Goal: Task Accomplishment & Management: Complete application form

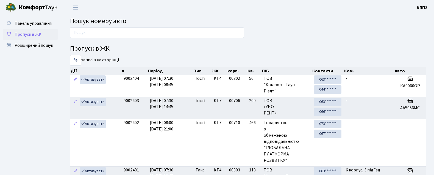
click at [31, 36] on span "Пропуск в ЖК" at bounding box center [28, 34] width 27 height 6
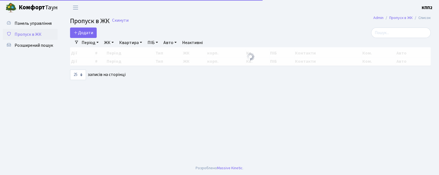
select select "25"
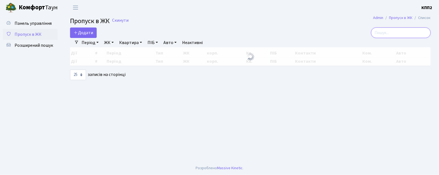
click at [388, 35] on input "search" at bounding box center [401, 32] width 60 height 10
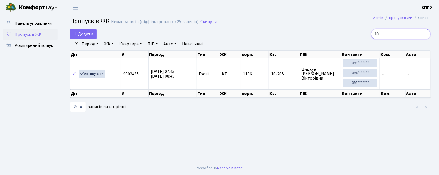
type input "1"
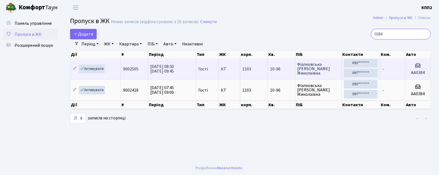
type input "0384"
click at [260, 68] on td "1103" at bounding box center [254, 68] width 28 height 21
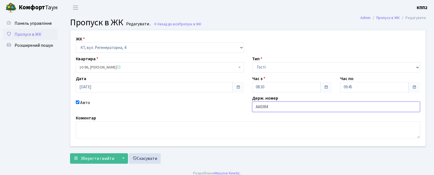
click at [343, 108] on input "АА0384" at bounding box center [336, 106] width 168 height 10
type input "АА0384КМ"
click at [104, 154] on button "Зберегти і вийти" at bounding box center [94, 158] width 48 height 10
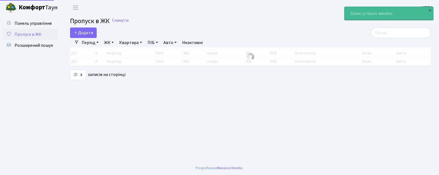
select select "25"
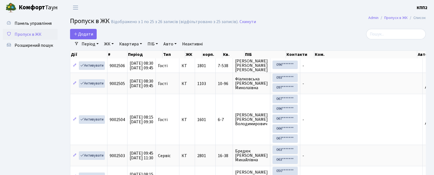
drag, startPoint x: 299, startPoint y: 29, endPoint x: 209, endPoint y: 37, distance: 90.1
click at [209, 37] on div "Додати" at bounding box center [187, 34] width 234 height 10
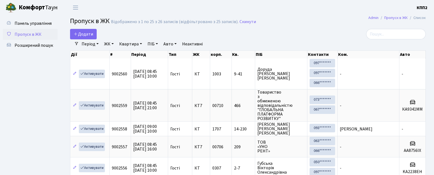
click at [394, 40] on div "Період 22.09.2025 - 22.09.2025 ЖК - КТ, вул. Регенераторна, 4 КТ2, просп. Собор…" at bounding box center [250, 43] width 342 height 9
click at [390, 34] on input "search" at bounding box center [396, 34] width 60 height 10
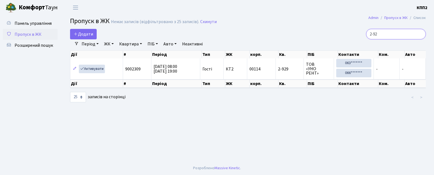
type input "2-92"
click at [424, 36] on input "2-92" at bounding box center [396, 34] width 60 height 10
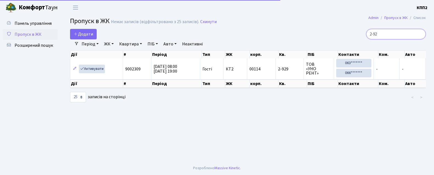
click at [424, 36] on input "2-92" at bounding box center [396, 34] width 60 height 10
click at [424, 32] on input "2-92" at bounding box center [396, 34] width 60 height 10
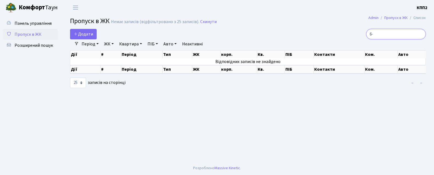
type input "6"
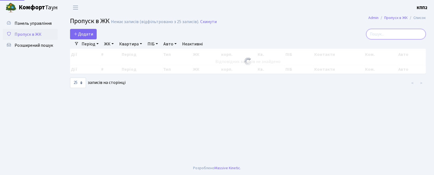
type input "5"
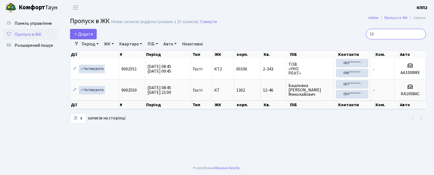
type input "1"
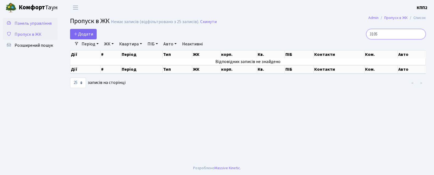
type input "3105"
click at [32, 19] on link "Панель управління" at bounding box center [30, 23] width 55 height 11
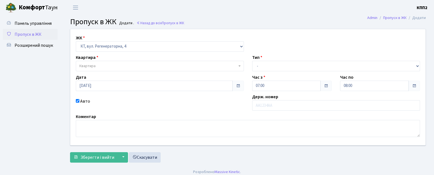
select select "271"
click at [41, 34] on span "Пропуск в ЖК" at bounding box center [28, 34] width 27 height 6
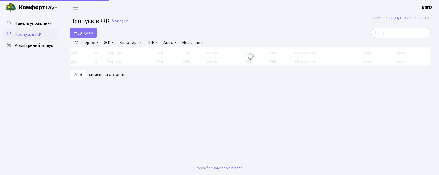
select select "25"
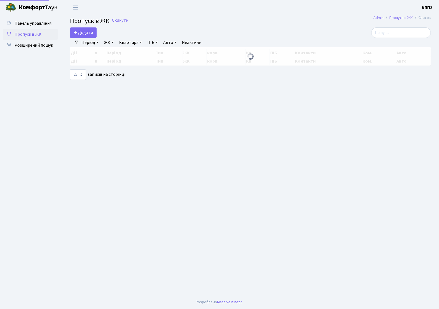
select select "25"
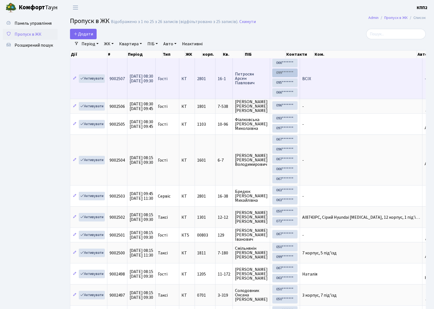
drag, startPoint x: 414, startPoint y: 63, endPoint x: 312, endPoint y: 71, distance: 102.4
click at [312, 71] on tr "Активувати 9002507 [DATE] 08:30 [DATE] 09:30 Гості КТ 2801 16-1 [PERSON_NAME] 0…" at bounding box center [258, 78] width 377 height 41
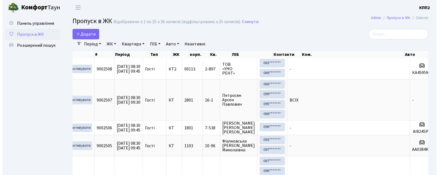
scroll to position [0, 4]
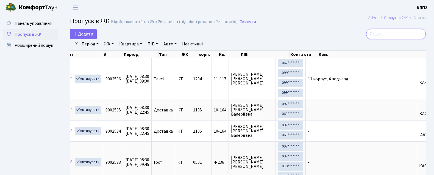
click at [385, 39] on input "search" at bounding box center [396, 34] width 60 height 10
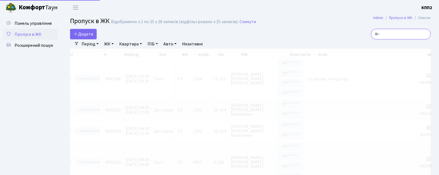
scroll to position [0, 0]
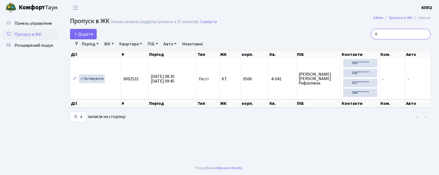
type input "4"
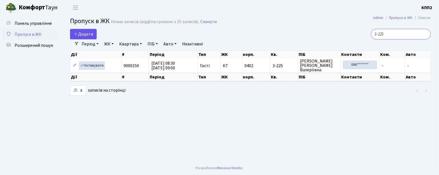
type input "3-225"
click at [76, 32] on icon at bounding box center [76, 34] width 4 height 4
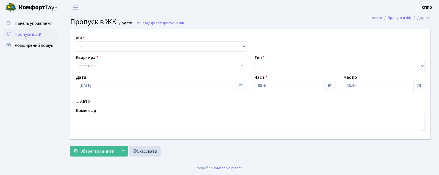
click at [94, 55] on label "Квартира" at bounding box center [87, 57] width 23 height 7
click at [93, 44] on select "- КТ, вул. Регенераторна, 4 КТ2, просп. Соборності, 17 КТ3, вул. Березнева, 16 …" at bounding box center [161, 46] width 170 height 10
select select "271"
click at [76, 41] on select "- КТ, вул. Регенераторна, 4 КТ2, просп. Соборності, 17 КТ3, вул. Березнева, 16 …" at bounding box center [161, 46] width 170 height 10
select select
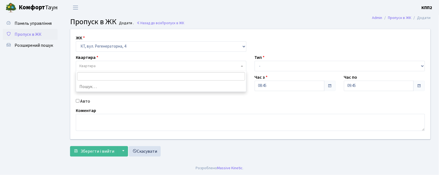
click at [94, 67] on span "Квартира" at bounding box center [87, 65] width 16 height 5
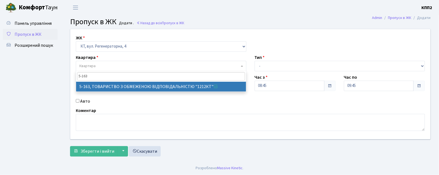
type input "5-163"
select select "2321"
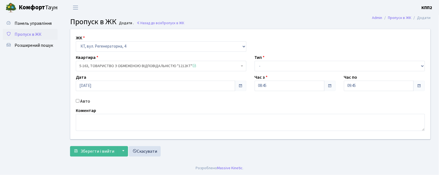
click at [77, 99] on input "Авто" at bounding box center [78, 101] width 4 height 4
checkbox input "true"
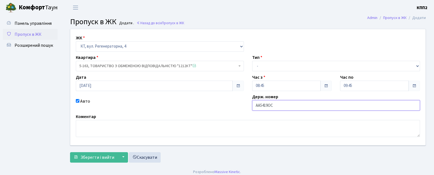
type input "АА5419ОС"
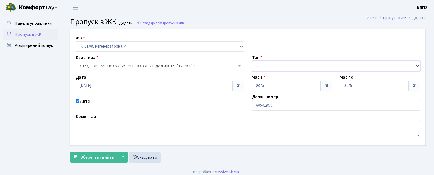
click at [300, 66] on select "- Доставка Таксі Гості Сервіс" at bounding box center [336, 66] width 168 height 10
select select "3"
click at [252, 61] on select "- Доставка Таксі Гості Сервіс" at bounding box center [336, 66] width 168 height 10
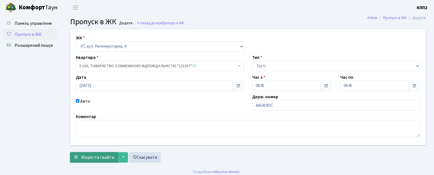
click at [92, 155] on span "Зберегти і вийти" at bounding box center [97, 157] width 34 height 6
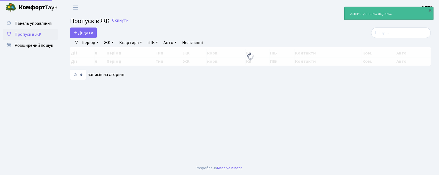
select select "25"
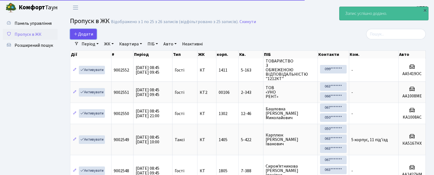
click at [92, 30] on link "Додати" at bounding box center [83, 34] width 27 height 10
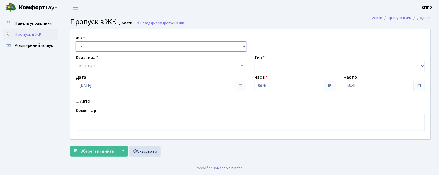
click at [89, 51] on select "- КТ, вул. Регенераторна, 4 КТ2, просп. Соборності, 17 КТ3, вул. Березнева, 16 …" at bounding box center [161, 46] width 170 height 10
select select "271"
click at [76, 41] on select "- КТ, вул. Регенераторна, 4 КТ2, просп. Соборності, 17 КТ3, вул. Березнева, 16 …" at bounding box center [161, 46] width 170 height 10
select select
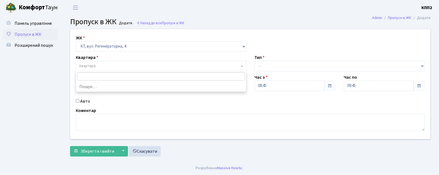
drag, startPoint x: 91, startPoint y: 65, endPoint x: 98, endPoint y: 39, distance: 26.2
click at [91, 63] on span "Квартира" at bounding box center [87, 65] width 16 height 5
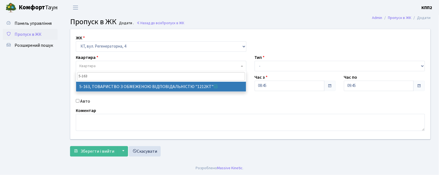
type input "5-163"
drag, startPoint x: 92, startPoint y: 84, endPoint x: 89, endPoint y: 87, distance: 4.7
select select "2321"
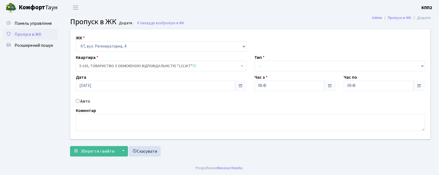
click at [76, 101] on input "Авто" at bounding box center [78, 101] width 4 height 4
checkbox input "true"
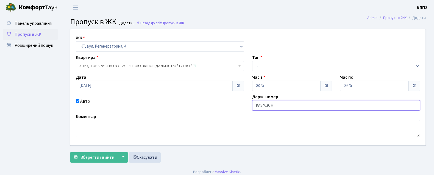
type input "КА8463СН"
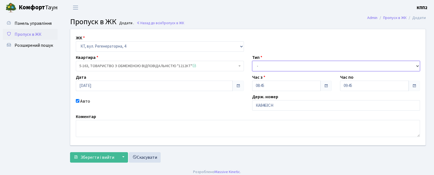
click at [337, 63] on select "- Доставка Таксі Гості Сервіс" at bounding box center [336, 66] width 168 height 10
select select "3"
click at [252, 61] on select "- Доставка Таксі Гості Сервіс" at bounding box center [336, 66] width 168 height 10
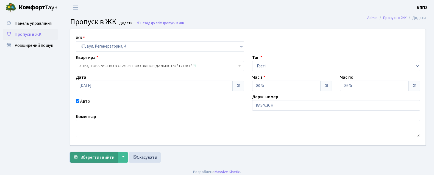
click at [101, 160] on span "Зберегти і вийти" at bounding box center [97, 157] width 34 height 6
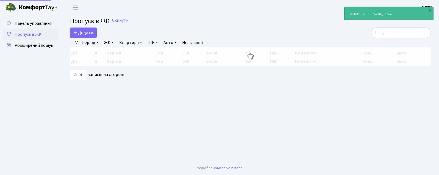
select select "25"
click at [77, 22] on span "Пропуск в ЖК" at bounding box center [90, 21] width 40 height 10
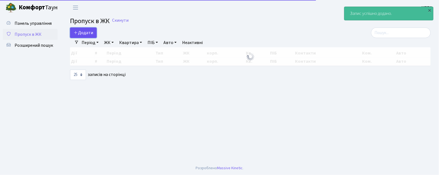
click at [78, 37] on link "Додати" at bounding box center [83, 32] width 27 height 10
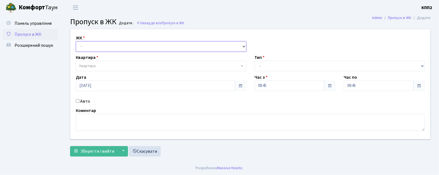
click at [92, 45] on select "- КТ, вул. Регенераторна, 4 КТ2, просп. Соборності, 17 КТ3, вул. Березнева, 16 …" at bounding box center [161, 46] width 170 height 10
select select "271"
click at [76, 41] on select "- КТ, вул. Регенераторна, 4 КТ2, просп. Соборності, 17 КТ3, вул. Березнева, 16 …" at bounding box center [161, 46] width 170 height 10
select select
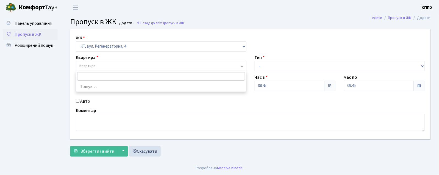
click at [92, 66] on span "Квартира" at bounding box center [87, 65] width 16 height 5
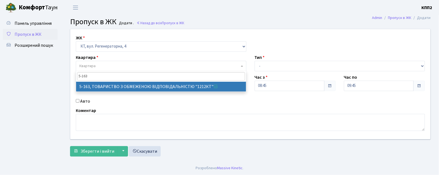
type input "5-163"
select select "2321"
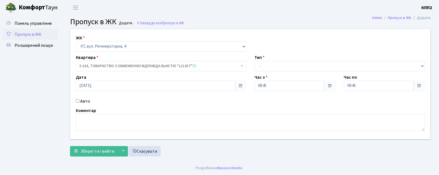
click at [78, 100] on input "Авто" at bounding box center [78, 101] width 4 height 4
checkbox input "true"
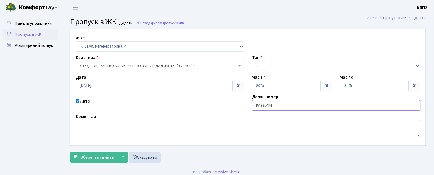
type input "КА3304ІН"
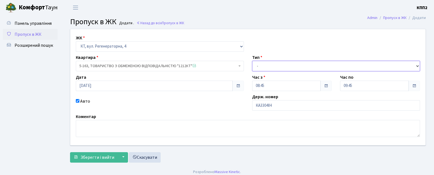
click at [281, 67] on select "- Доставка Таксі Гості Сервіс" at bounding box center [336, 66] width 168 height 10
select select "3"
click at [252, 61] on select "- Доставка Таксі Гості Сервіс" at bounding box center [336, 66] width 168 height 10
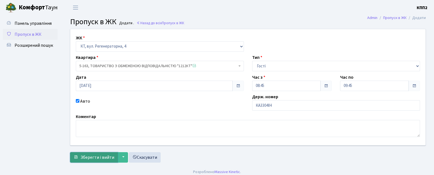
click at [80, 153] on button "Зберегти і вийти" at bounding box center [94, 157] width 48 height 10
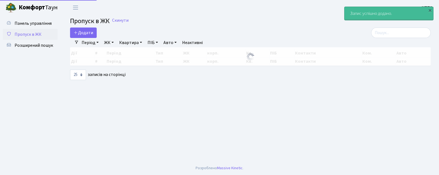
select select "25"
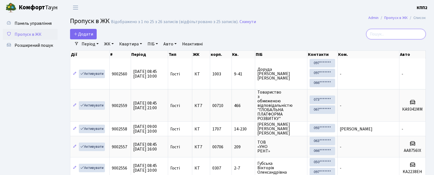
click at [410, 35] on input "search" at bounding box center [396, 34] width 60 height 10
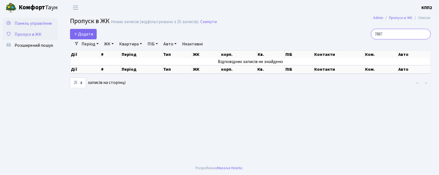
type input "7887"
click at [37, 25] on span "Панель управління" at bounding box center [33, 23] width 37 height 6
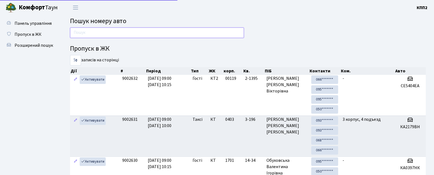
drag, startPoint x: 92, startPoint y: 35, endPoint x: 102, endPoint y: 30, distance: 11.3
click at [92, 35] on input "text" at bounding box center [157, 32] width 174 height 10
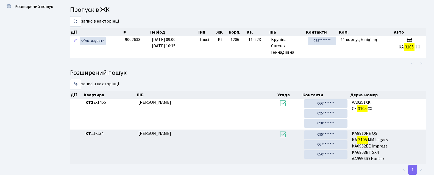
scroll to position [30, 0]
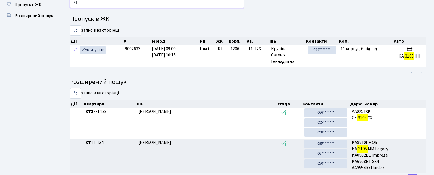
type input "3"
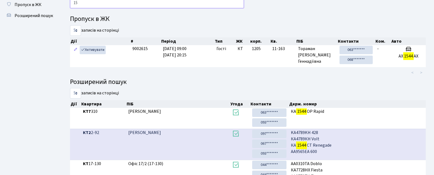
type input "1"
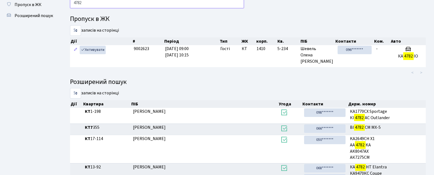
type input "4782"
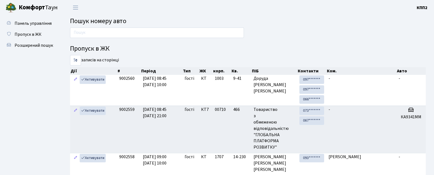
drag, startPoint x: 21, startPoint y: 30, endPoint x: 61, endPoint y: 39, distance: 40.3
click at [23, 30] on link "Пропуск в ЖК" at bounding box center [30, 34] width 55 height 11
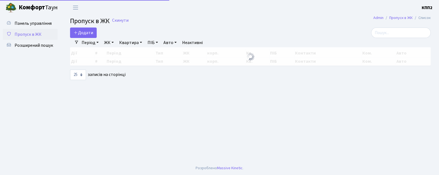
select select "25"
click at [388, 34] on input "search" at bounding box center [401, 32] width 60 height 10
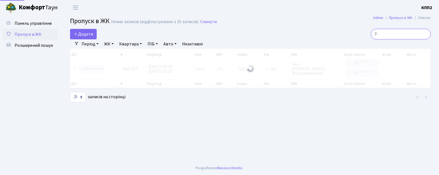
type input "7"
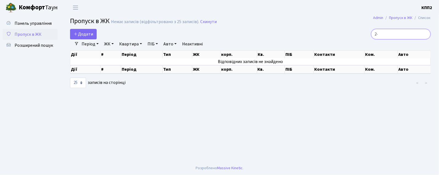
type input "2"
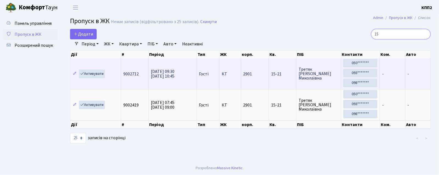
type input "1"
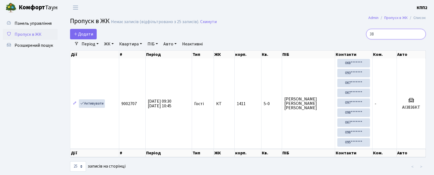
type input "3"
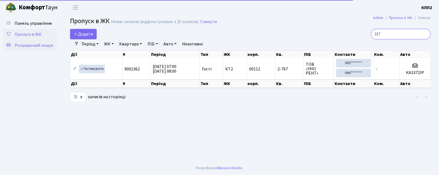
type input "337"
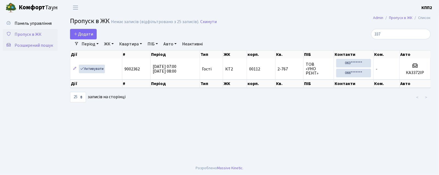
click at [25, 42] on span "Розширений пошук" at bounding box center [34, 45] width 38 height 6
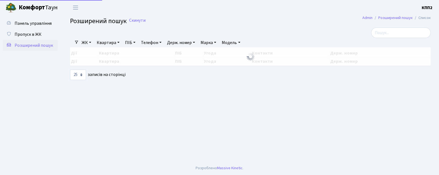
select select "25"
click at [29, 25] on span "Панель управління" at bounding box center [33, 23] width 37 height 6
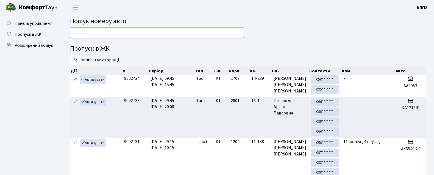
click at [123, 32] on input "text" at bounding box center [157, 32] width 174 height 10
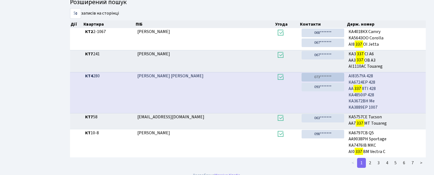
scroll to position [116, 0]
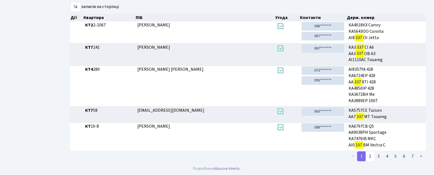
click at [371, 158] on link "2" at bounding box center [369, 156] width 9 height 10
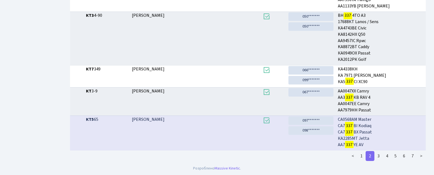
scroll to position [1, 0]
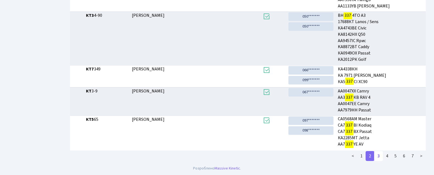
click at [380, 156] on link "3" at bounding box center [378, 156] width 9 height 10
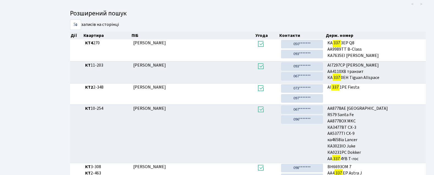
scroll to position [162, 0]
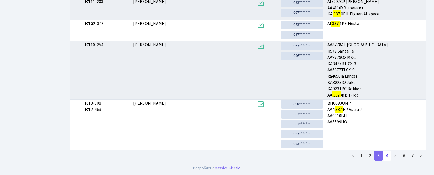
click at [386, 154] on link "4" at bounding box center [386, 155] width 9 height 10
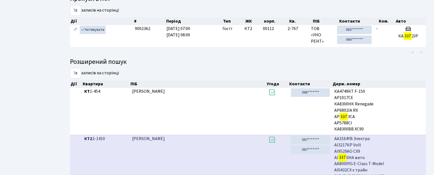
scroll to position [166, 0]
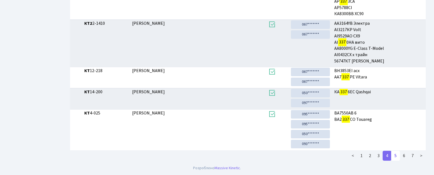
click at [397, 158] on link "5" at bounding box center [395, 155] width 9 height 10
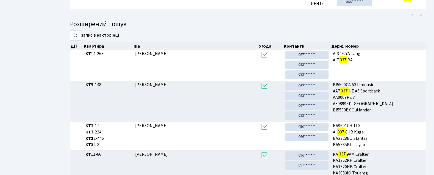
scroll to position [137, 0]
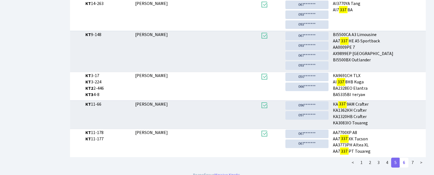
click at [405, 163] on link "6" at bounding box center [403, 162] width 9 height 10
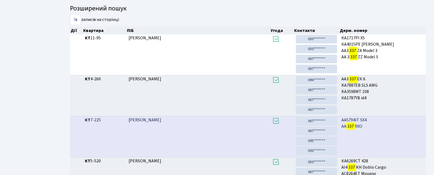
scroll to position [193, 0]
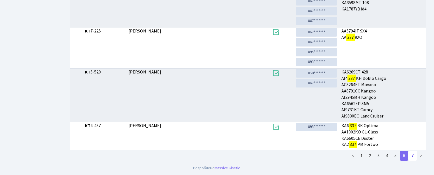
click at [410, 156] on link "7" at bounding box center [412, 155] width 9 height 10
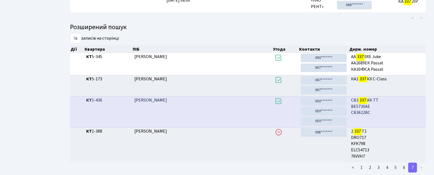
scroll to position [96, 0]
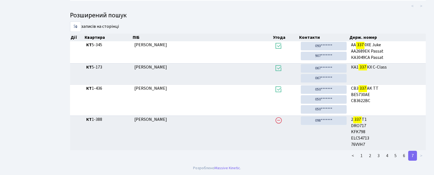
click at [421, 157] on li ">" at bounding box center [421, 155] width 9 height 10
click at [404, 158] on link "6" at bounding box center [403, 155] width 9 height 10
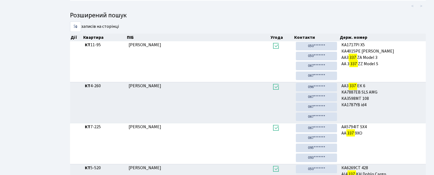
scroll to position [193, 0]
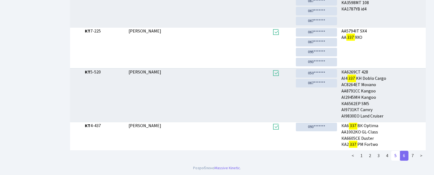
click at [396, 154] on link "5" at bounding box center [395, 155] width 9 height 10
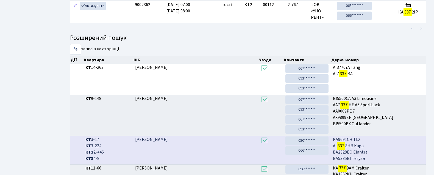
scroll to position [145, 0]
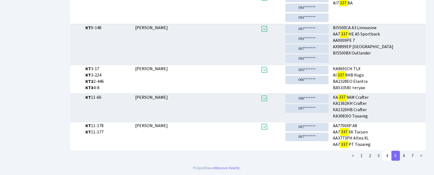
click at [387, 157] on link "4" at bounding box center [386, 155] width 9 height 10
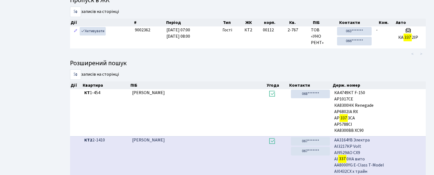
scroll to position [166, 0]
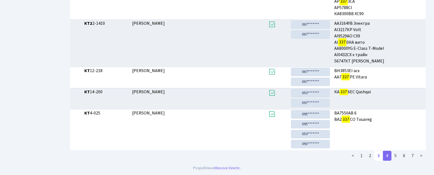
click at [377, 156] on link "3" at bounding box center [378, 155] width 9 height 10
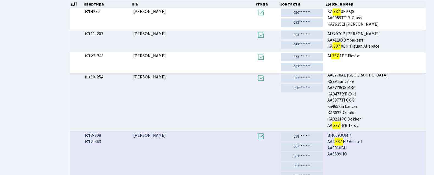
scroll to position [162, 0]
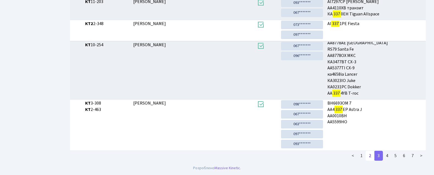
click at [371, 156] on link "2" at bounding box center [369, 155] width 9 height 10
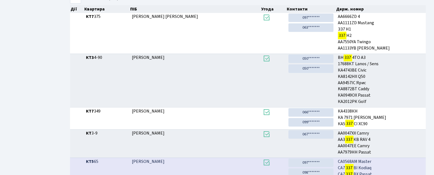
scroll to position [166, 0]
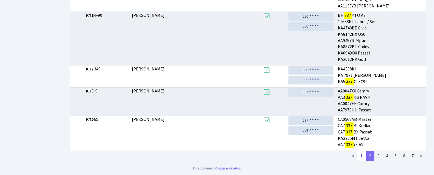
click at [364, 157] on link "1" at bounding box center [361, 156] width 9 height 10
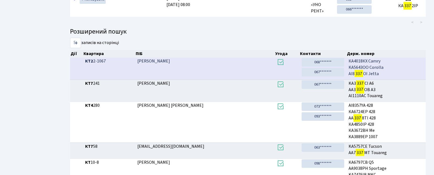
scroll to position [0, 0]
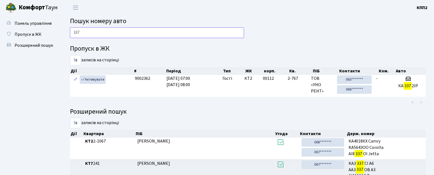
click at [111, 32] on input "337" at bounding box center [157, 32] width 174 height 10
type input "3"
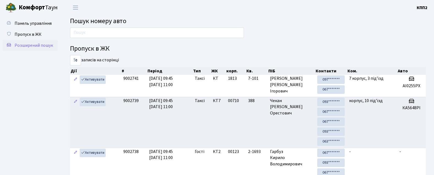
click at [23, 43] on span "Розширений пошук" at bounding box center [34, 45] width 38 height 6
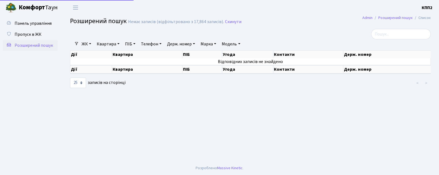
select select "25"
click at [176, 43] on link "Держ. номер" at bounding box center [181, 43] width 32 height 9
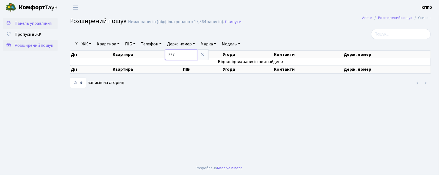
type input "337"
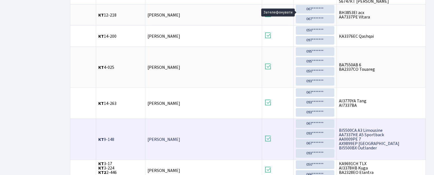
scroll to position [583, 0]
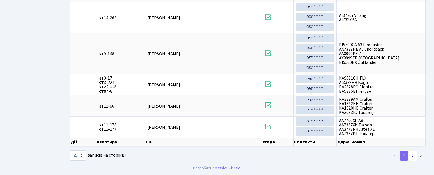
click at [413, 158] on link "2" at bounding box center [412, 155] width 9 height 10
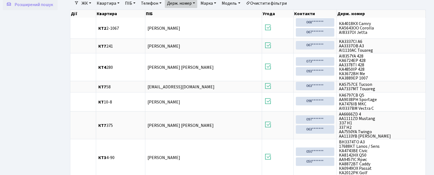
scroll to position [0, 0]
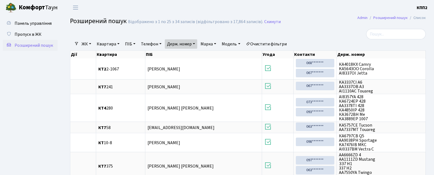
click at [40, 44] on span "Розширений пошук" at bounding box center [34, 45] width 38 height 6
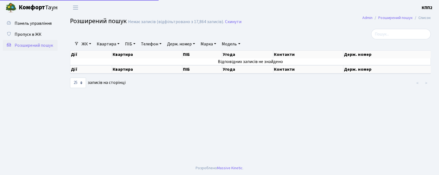
select select "25"
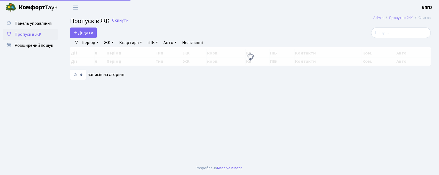
select select "25"
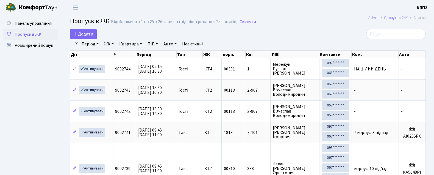
click at [404, 40] on div "Період [DATE] - [DATE] ЖК - КТ, вул. Регенераторна, 4 КТ2, просп. [STREET_ADDRE…" at bounding box center [250, 43] width 342 height 9
click at [404, 32] on input "search" at bounding box center [396, 34] width 60 height 10
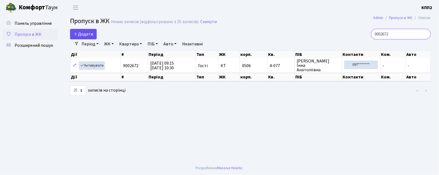
type input "9002672"
click at [86, 34] on span "Додати" at bounding box center [83, 34] width 19 height 6
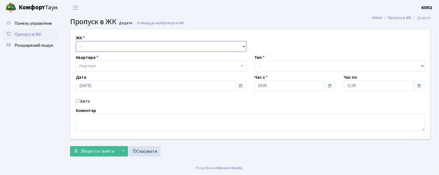
click at [96, 47] on select "- КТ, вул. Регенераторна, 4 КТ2, просп. [STREET_ADDRESS] [STREET_ADDRESS] [PERS…" at bounding box center [161, 46] width 170 height 10
select select "271"
click at [76, 41] on select "- КТ, вул. Регенераторна, 4 КТ2, просп. [STREET_ADDRESS] [STREET_ADDRESS] [PERS…" at bounding box center [161, 46] width 170 height 10
select select
click at [103, 66] on span "Квартира" at bounding box center [159, 65] width 160 height 5
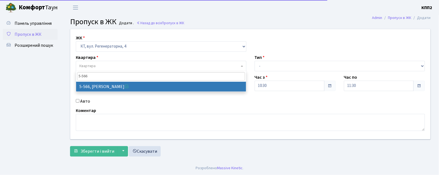
type input "5-566"
select select "1960"
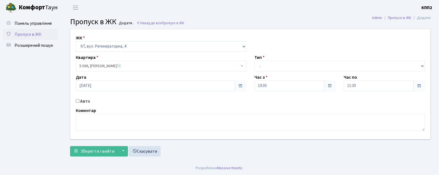
click at [78, 100] on input "Авто" at bounding box center [78, 101] width 4 height 4
checkbox input "true"
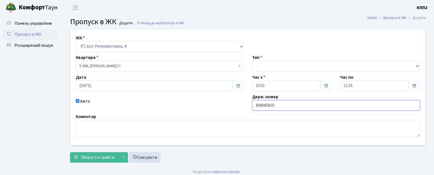
type input "ВМ9450ОО"
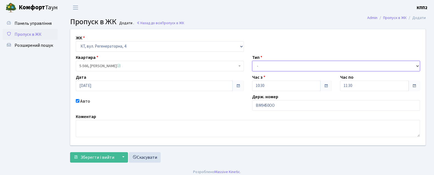
click at [283, 67] on select "- Доставка Таксі Гості Сервіс" at bounding box center [336, 66] width 168 height 10
click at [252, 61] on select "- Доставка Таксі Гості Сервіс" at bounding box center [336, 66] width 168 height 10
click at [264, 63] on select "- Доставка Таксі Гості Сервіс" at bounding box center [336, 66] width 168 height 10
select select "2"
click at [252, 61] on select "- Доставка Таксі Гості Сервіс" at bounding box center [336, 66] width 168 height 10
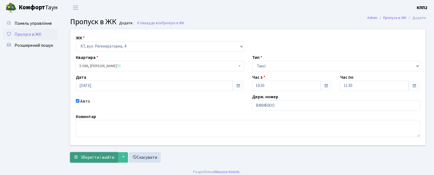
click at [95, 155] on span "Зберегти і вийти" at bounding box center [97, 157] width 34 height 6
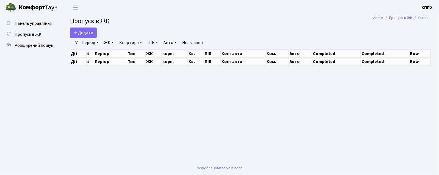
select select "25"
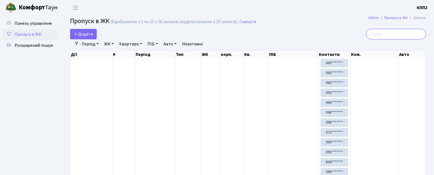
drag, startPoint x: 390, startPoint y: 35, endPoint x: 396, endPoint y: 33, distance: 5.9
click at [390, 35] on input "search" at bounding box center [396, 34] width 60 height 10
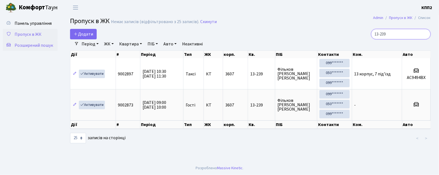
type input "13-239"
click at [30, 43] on span "Розширений пошук" at bounding box center [34, 45] width 38 height 6
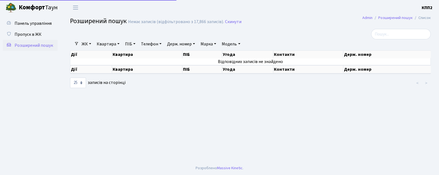
select select "25"
click at [28, 21] on span "Панель управління" at bounding box center [33, 23] width 37 height 6
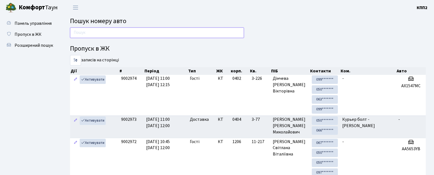
click at [139, 34] on input "text" at bounding box center [157, 32] width 174 height 10
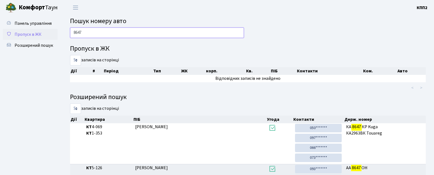
type input "8647"
click at [33, 1] on link "[PERSON_NAME]" at bounding box center [34, 7] width 69 height 15
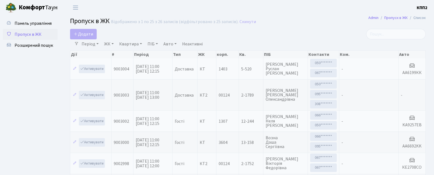
select select "25"
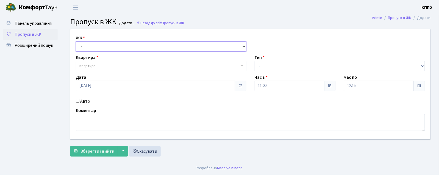
drag, startPoint x: 0, startPoint y: 0, endPoint x: 84, endPoint y: 44, distance: 94.7
click at [84, 44] on select "- КТ, вул. Регенераторна, 4 КТ2, просп. [STREET_ADDRESS] [STREET_ADDRESS] [PERS…" at bounding box center [161, 46] width 170 height 10
select select "271"
click at [76, 41] on select "- КТ, вул. Регенераторна, 4 КТ2, просп. [STREET_ADDRESS] [STREET_ADDRESS] [PERS…" at bounding box center [161, 46] width 170 height 10
select select
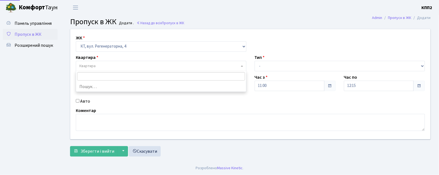
click at [84, 67] on span "Квартира" at bounding box center [87, 65] width 16 height 5
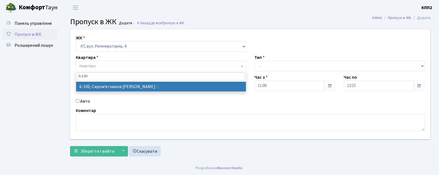
type input "6-100"
drag, startPoint x: 92, startPoint y: 91, endPoint x: 91, endPoint y: 88, distance: 3.1
select select "5236"
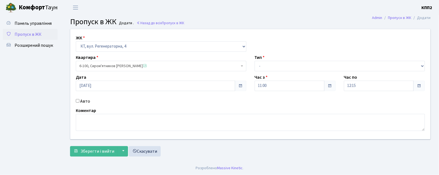
click at [77, 102] on input "Авто" at bounding box center [78, 101] width 4 height 4
checkbox input "true"
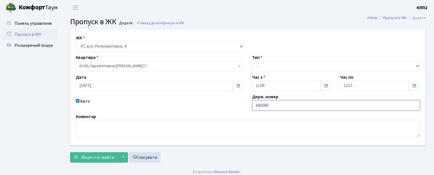
type input "КА5000МІ"
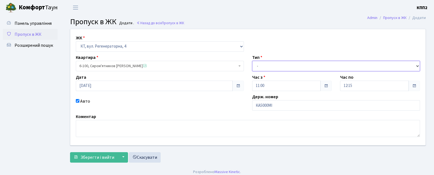
click at [276, 66] on select "- Доставка Таксі Гості Сервіс" at bounding box center [336, 66] width 168 height 10
select select "3"
click at [252, 61] on select "- Доставка Таксі Гості Сервіс" at bounding box center [336, 66] width 168 height 10
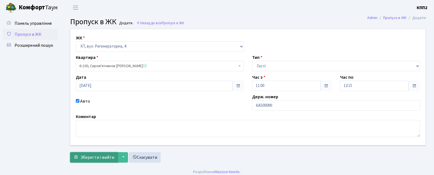
click at [91, 153] on button "Зберегти і вийти" at bounding box center [94, 157] width 48 height 10
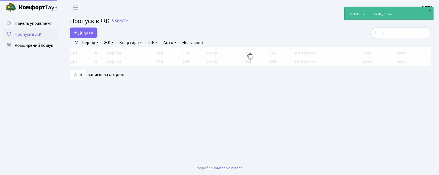
select select "25"
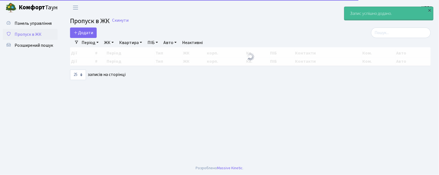
click at [79, 26] on main "Admin Пропуск в ЖК Список Пропуск в ЖК Скинути Додати Фільтри Період [DATE] - […" at bounding box center [250, 88] width 377 height 146
click at [84, 34] on span "Додати" at bounding box center [83, 33] width 19 height 6
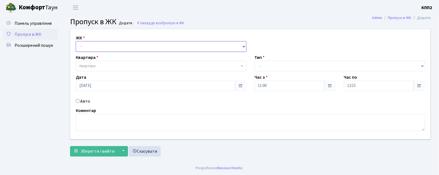
click at [83, 50] on select "- КТ, вул. Регенераторна, 4 КТ2, просп. [STREET_ADDRESS] [STREET_ADDRESS] [PERS…" at bounding box center [161, 46] width 170 height 10
select select "271"
click at [76, 41] on select "- КТ, вул. Регенераторна, 4 КТ2, просп. [STREET_ADDRESS] [STREET_ADDRESS] [PERS…" at bounding box center [161, 46] width 170 height 10
select select
click at [88, 58] on label "Квартира" at bounding box center [87, 57] width 23 height 7
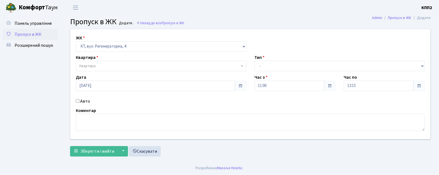
click at [88, 65] on span "Квартира" at bounding box center [87, 65] width 16 height 5
type input "6-100"
select select "5236"
click at [77, 101] on input "Авто" at bounding box center [78, 101] width 4 height 4
checkbox input "true"
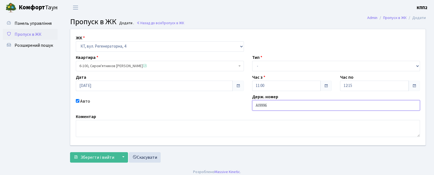
type input "АІ9996ВТ"
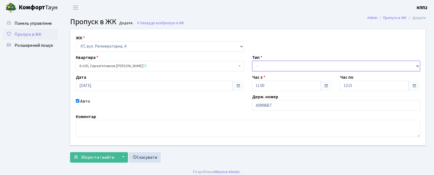
click at [281, 69] on select "- Доставка Таксі Гості Сервіс" at bounding box center [336, 66] width 168 height 10
select select "3"
click at [252, 61] on select "- Доставка Таксі Гості Сервіс" at bounding box center [336, 66] width 168 height 10
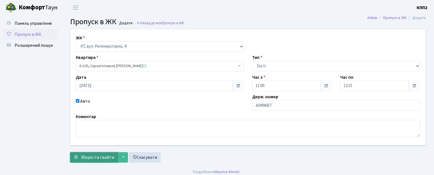
click at [90, 154] on span "Зберегти і вийти" at bounding box center [97, 157] width 34 height 6
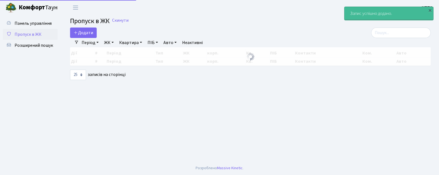
select select "25"
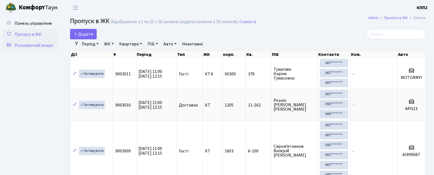
click at [25, 41] on link "Розширений пошук" at bounding box center [30, 45] width 55 height 11
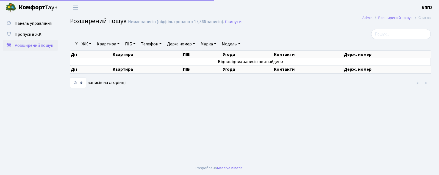
select select "25"
drag, startPoint x: 106, startPoint y: 45, endPoint x: 125, endPoint y: 57, distance: 22.8
click at [106, 44] on link "Квартира" at bounding box center [107, 43] width 27 height 9
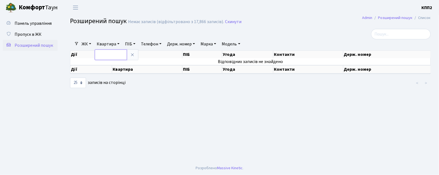
drag, startPoint x: 121, startPoint y: 57, endPoint x: 126, endPoint y: 53, distance: 6.0
click at [121, 57] on input "text" at bounding box center [111, 54] width 32 height 10
type input "5-236"
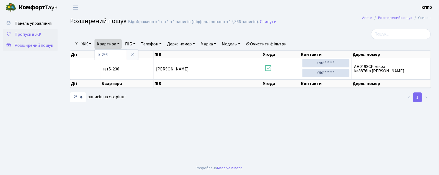
click at [10, 36] on link "Пропуск в ЖК" at bounding box center [30, 34] width 55 height 11
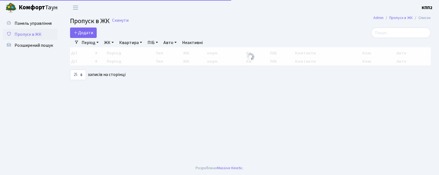
select select "25"
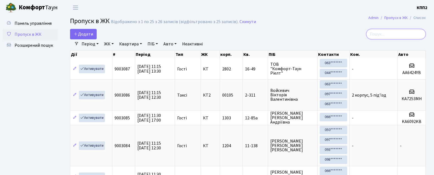
click at [400, 33] on input "search" at bounding box center [396, 34] width 60 height 10
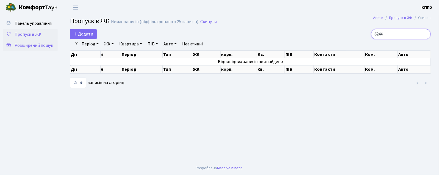
type input "6244"
click at [30, 43] on span "Розширений пошук" at bounding box center [34, 45] width 38 height 6
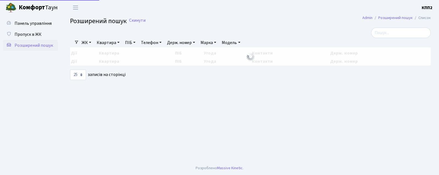
select select "25"
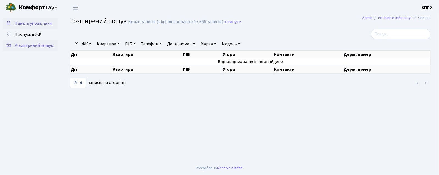
click at [23, 18] on link "Панель управління" at bounding box center [30, 23] width 55 height 11
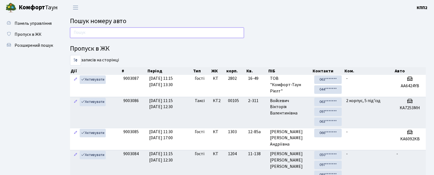
click at [108, 34] on input "text" at bounding box center [157, 32] width 174 height 10
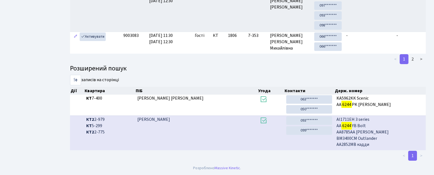
scroll to position [28, 0]
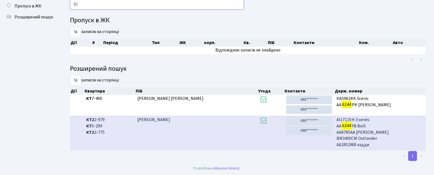
type input "6"
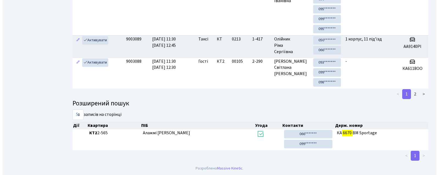
scroll to position [0, 0]
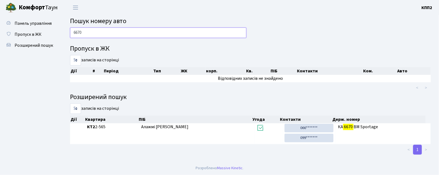
type input "6670"
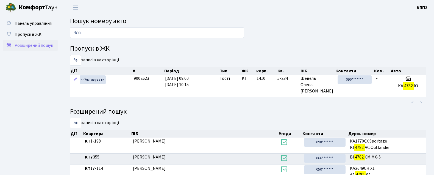
scroll to position [30, 0]
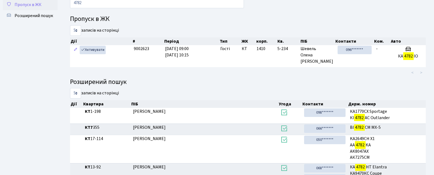
click at [36, 7] on link "Пропуск в ЖК" at bounding box center [30, 4] width 55 height 11
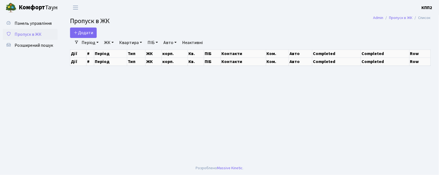
select select "25"
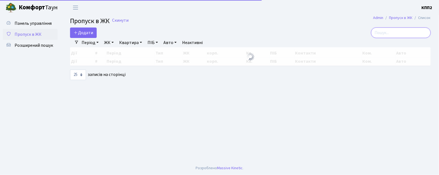
click at [394, 32] on input "search" at bounding box center [401, 32] width 60 height 10
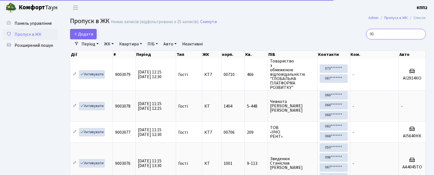
type input "9"
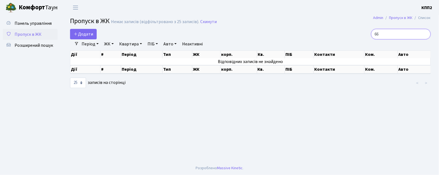
type input "6"
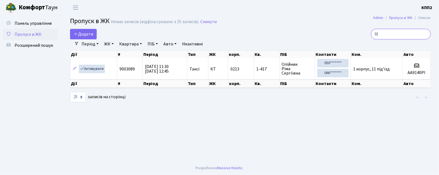
type input "9"
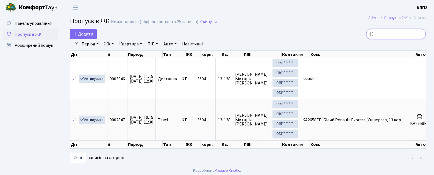
type input "1"
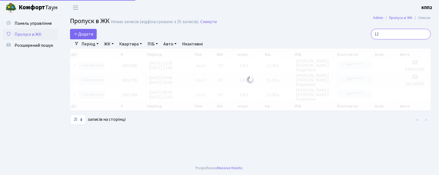
type input "1"
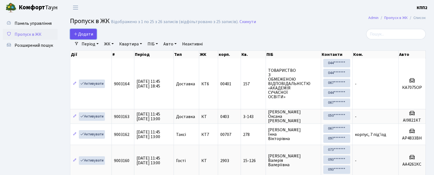
click at [74, 34] on icon at bounding box center [76, 34] width 4 height 4
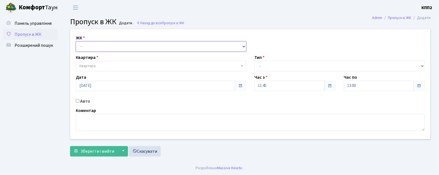
drag, startPoint x: 100, startPoint y: 47, endPoint x: 103, endPoint y: 50, distance: 4.9
click at [100, 47] on select "- КТ, вул. Регенераторна, 4 КТ2, просп. [STREET_ADDRESS] [STREET_ADDRESS] [PERS…" at bounding box center [161, 46] width 170 height 10
select select "271"
click at [76, 41] on select "- КТ, вул. Регенераторна, 4 КТ2, просп. [STREET_ADDRESS] [STREET_ADDRESS] [PERS…" at bounding box center [161, 46] width 170 height 10
select select
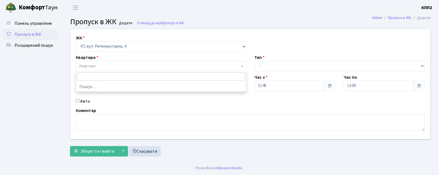
click at [111, 65] on span "Квартира" at bounding box center [159, 65] width 160 height 5
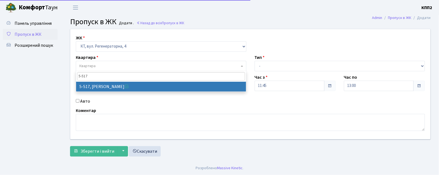
type input "5-517"
drag, startPoint x: 110, startPoint y: 83, endPoint x: 107, endPoint y: 87, distance: 5.3
select select "2045"
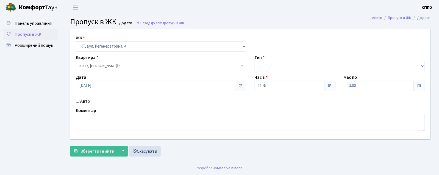
click at [77, 99] on input "Авто" at bounding box center [78, 101] width 4 height 4
checkbox input "true"
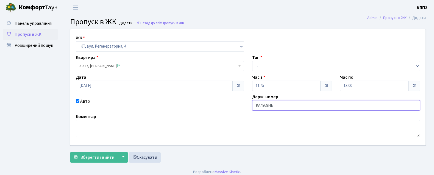
type input "КА4969НЕ"
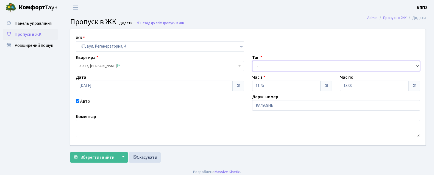
click at [272, 65] on select "- Доставка Таксі Гості Сервіс" at bounding box center [336, 66] width 168 height 10
select select "3"
click at [252, 61] on select "- Доставка Таксі Гості Сервіс" at bounding box center [336, 66] width 168 height 10
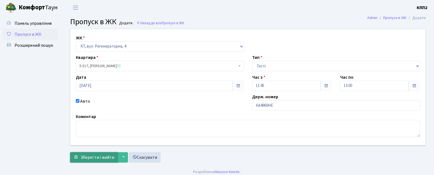
click at [99, 160] on span "Зберегти і вийти" at bounding box center [97, 157] width 34 height 6
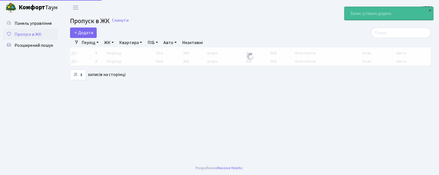
select select "25"
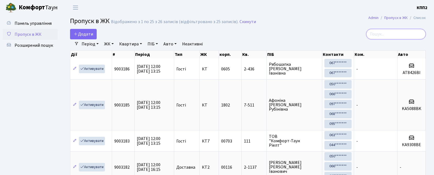
click at [383, 38] on input "search" at bounding box center [396, 34] width 60 height 10
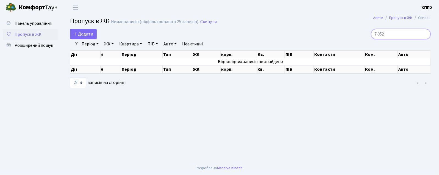
type input "7-352"
click at [29, 53] on ul "Панель управління Пропуск в ЖК Розширений пошук" at bounding box center [30, 88] width 55 height 140
click at [29, 46] on span "Розширений пошук" at bounding box center [34, 45] width 38 height 6
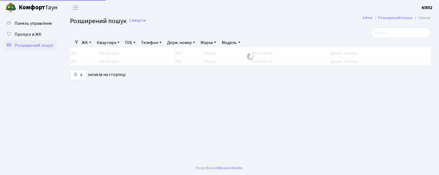
select select "25"
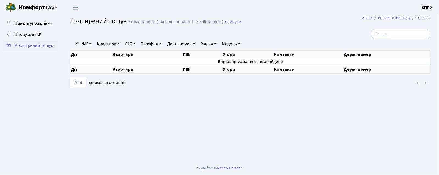
click at [103, 45] on link "Квартира" at bounding box center [107, 43] width 27 height 9
click at [105, 54] on input "text" at bounding box center [111, 54] width 32 height 10
type input "7-352"
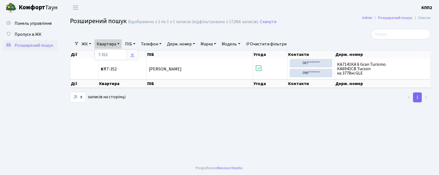
click at [132, 54] on icon at bounding box center [132, 54] width 4 height 4
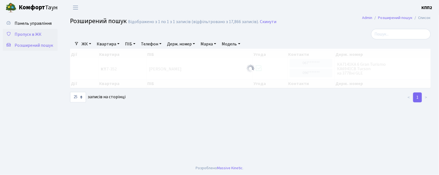
click at [40, 32] on span "Пропуск в ЖК" at bounding box center [28, 34] width 27 height 6
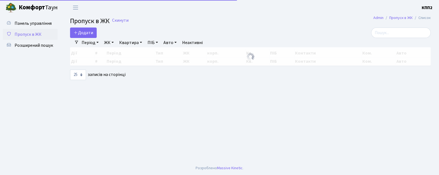
select select "25"
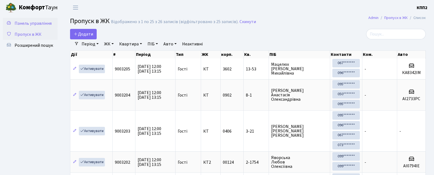
click at [46, 22] on span "Панель управління" at bounding box center [33, 23] width 37 height 6
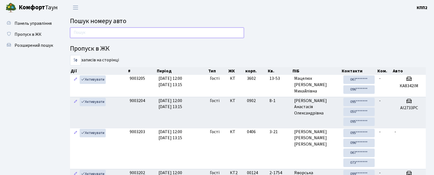
click at [208, 35] on input "text" at bounding box center [157, 32] width 174 height 10
drag, startPoint x: 119, startPoint y: 38, endPoint x: 118, endPoint y: 32, distance: 5.5
click at [119, 37] on input "text" at bounding box center [157, 32] width 174 height 10
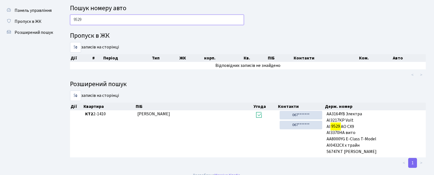
scroll to position [19, 0]
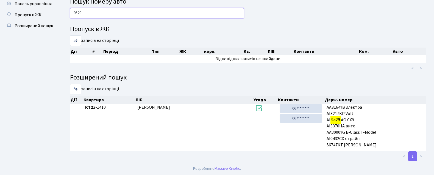
drag, startPoint x: 94, startPoint y: 13, endPoint x: 72, endPoint y: 8, distance: 22.7
click at [94, 13] on input "9529" at bounding box center [157, 13] width 174 height 10
type input "9"
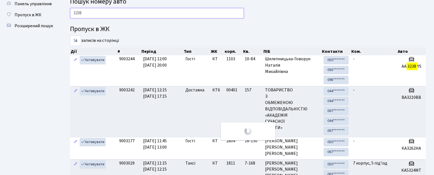
scroll to position [4, 0]
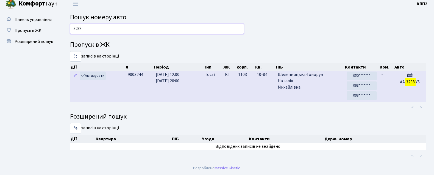
type input "3238"
click at [136, 86] on td "9003244" at bounding box center [139, 86] width 28 height 31
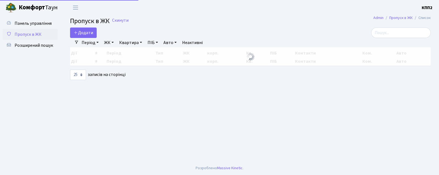
select select "25"
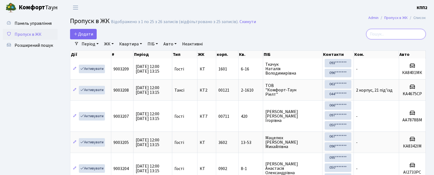
click at [393, 36] on input "search" at bounding box center [396, 34] width 60 height 10
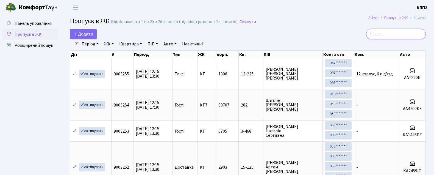
drag, startPoint x: 395, startPoint y: 35, endPoint x: 393, endPoint y: 14, distance: 21.2
click at [394, 31] on input "search" at bounding box center [396, 34] width 60 height 10
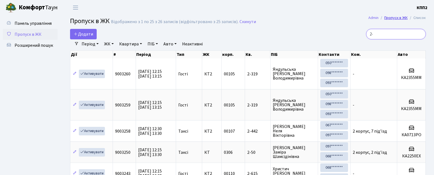
type input "2"
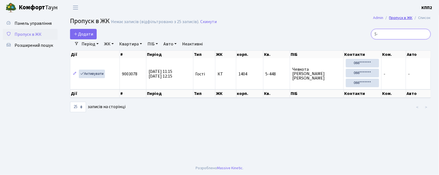
type input "5"
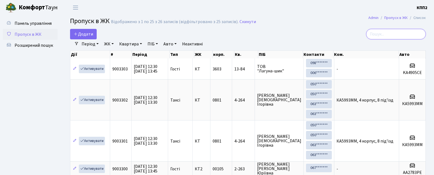
click at [376, 39] on input "search" at bounding box center [396, 34] width 60 height 10
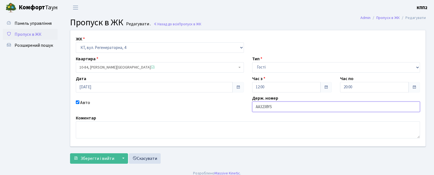
click at [272, 107] on input "АА3238YS" at bounding box center [336, 106] width 168 height 10
type input "АА3238YС"
click at [90, 155] on button "Зберегти і вийти" at bounding box center [94, 158] width 48 height 10
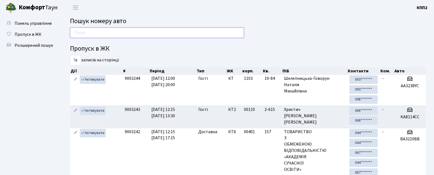
click at [158, 33] on input "text" at bounding box center [157, 32] width 174 height 10
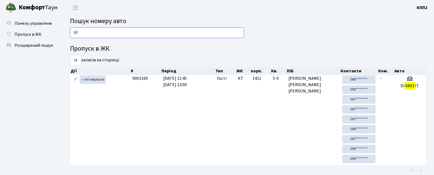
type input "6"
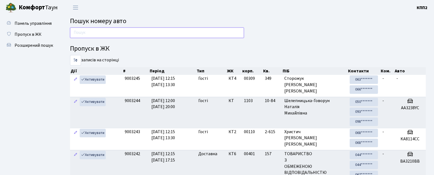
click at [163, 31] on input "text" at bounding box center [157, 32] width 174 height 10
click at [121, 30] on input "text" at bounding box center [157, 32] width 174 height 10
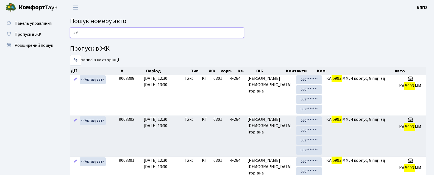
type input "5"
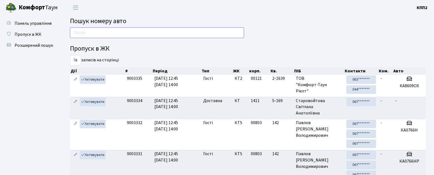
click at [125, 31] on input "text" at bounding box center [157, 32] width 174 height 10
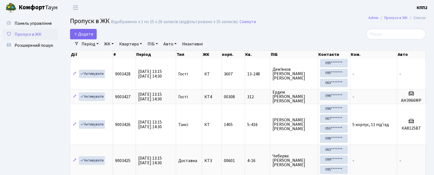
select select "25"
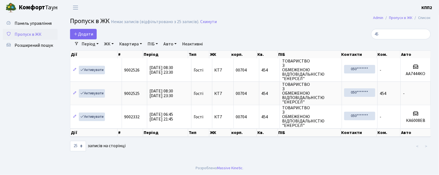
type input "4"
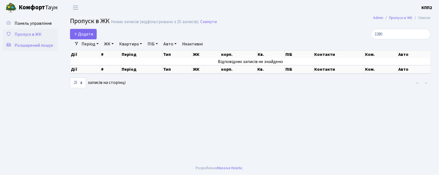
type input "3280"
click at [40, 47] on span "Розширений пошук" at bounding box center [34, 45] width 38 height 6
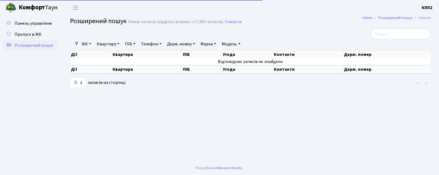
select select "25"
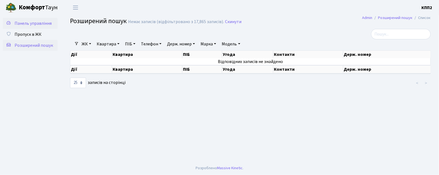
click at [22, 28] on link "Панель управління" at bounding box center [30, 23] width 55 height 11
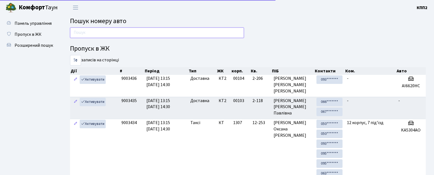
drag, startPoint x: 84, startPoint y: 35, endPoint x: 93, endPoint y: 32, distance: 9.7
click at [84, 35] on input "text" at bounding box center [157, 32] width 174 height 10
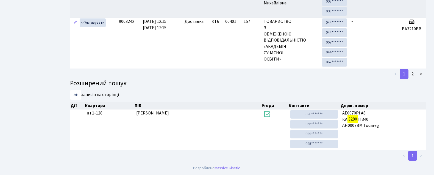
scroll to position [14, 0]
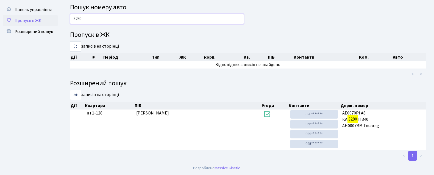
type input "3280"
click at [36, 22] on span "Пропуск в ЖК" at bounding box center [28, 21] width 27 height 6
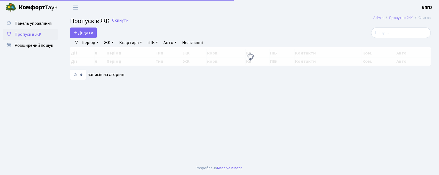
select select "25"
click at [390, 35] on input "search" at bounding box center [401, 32] width 60 height 10
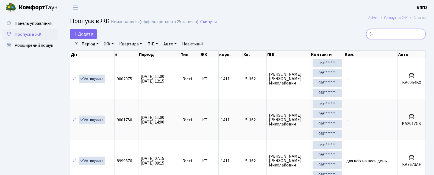
type input "5"
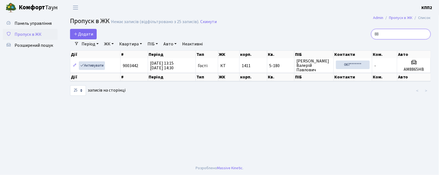
type input "8"
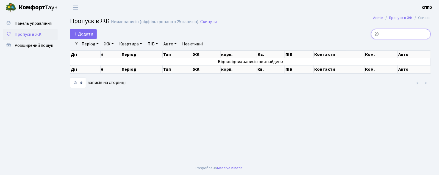
type input "2"
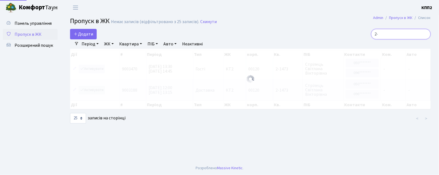
type input "2"
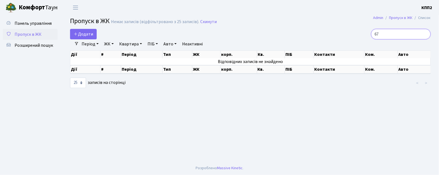
type input "6"
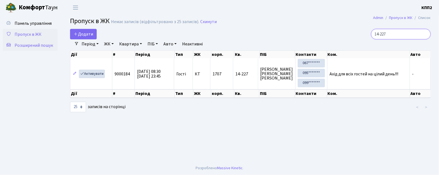
type input "14-227"
click at [38, 43] on span "Розширений пошук" at bounding box center [34, 45] width 38 height 6
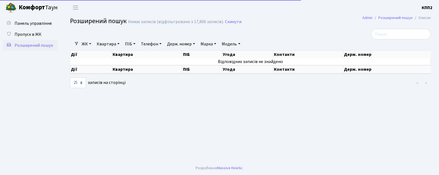
select select "25"
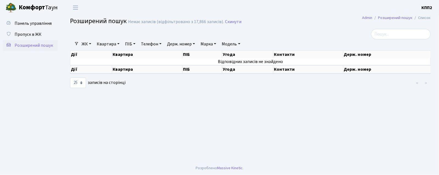
click at [110, 45] on link "Квартира" at bounding box center [107, 43] width 27 height 9
type input "16-116"
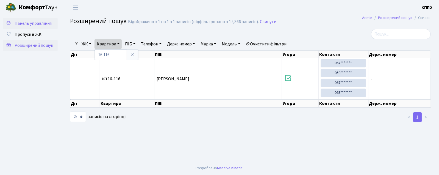
click at [48, 23] on span "Панель управління" at bounding box center [33, 23] width 37 height 6
click at [40, 23] on span "Панель управління" at bounding box center [33, 23] width 37 height 6
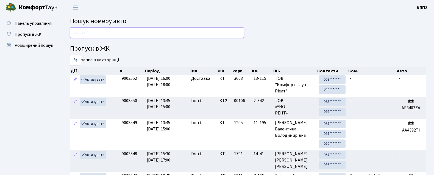
click at [127, 30] on input "text" at bounding box center [157, 32] width 174 height 10
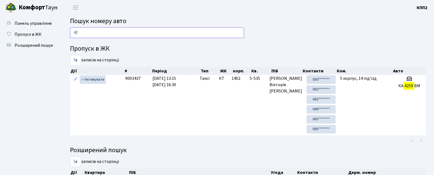
type input "4"
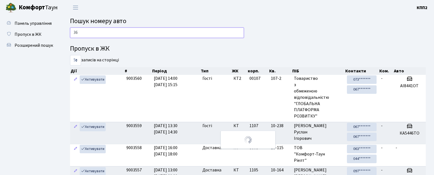
type input "3"
click at [26, 32] on span "Пропуск в ЖК" at bounding box center [28, 34] width 27 height 6
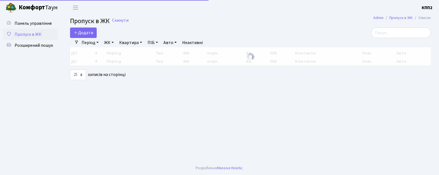
select select "25"
click at [378, 33] on input "search" at bounding box center [401, 32] width 60 height 10
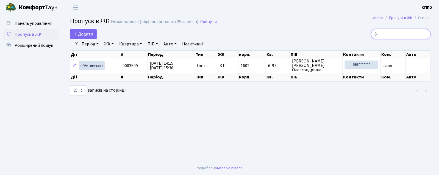
type input "6"
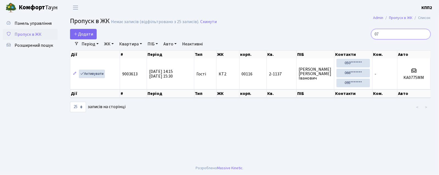
type input "0"
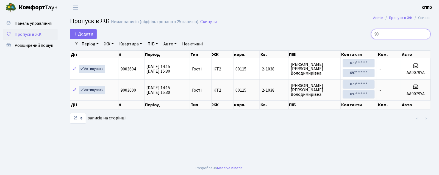
type input "9"
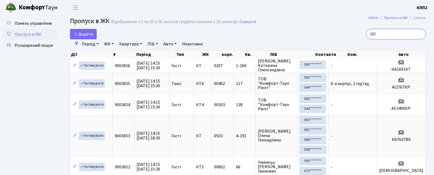
type input "3804"
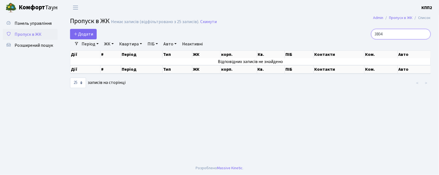
click at [425, 35] on input "3804" at bounding box center [401, 34] width 60 height 10
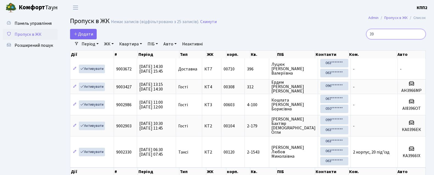
type input "3"
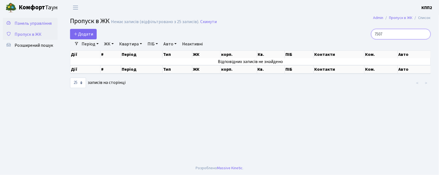
type input "7507"
click at [19, 23] on span "Панель управління" at bounding box center [33, 23] width 37 height 6
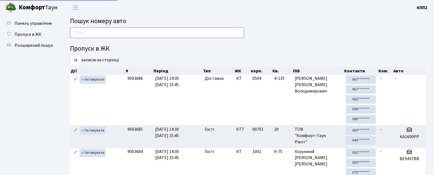
click at [102, 36] on input "text" at bounding box center [157, 32] width 174 height 10
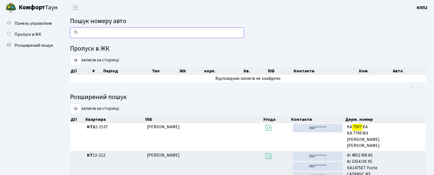
type input "7"
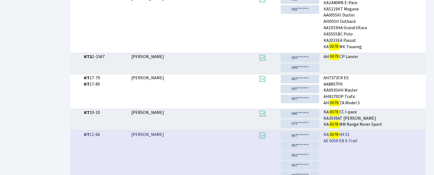
scroll to position [160, 0]
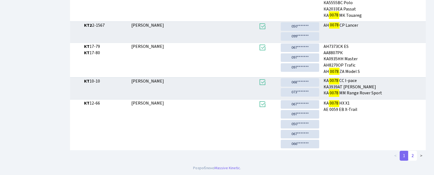
click at [412, 154] on link "2" at bounding box center [412, 155] width 9 height 10
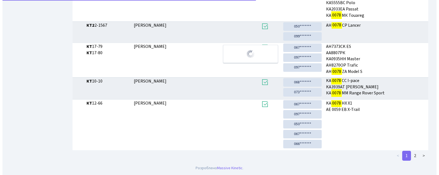
scroll to position [0, 0]
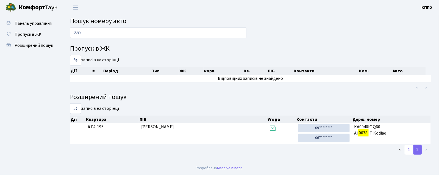
click at [408, 147] on link "1" at bounding box center [408, 149] width 9 height 10
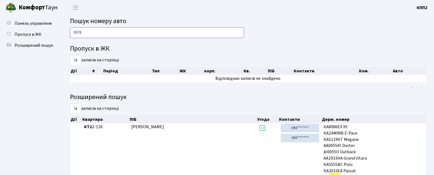
click at [107, 32] on input "0078" at bounding box center [157, 32] width 174 height 10
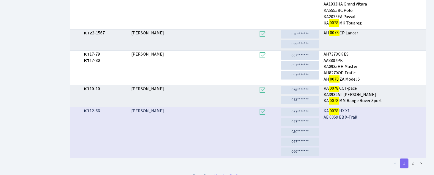
scroll to position [160, 0]
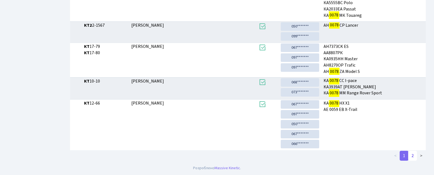
click at [412, 154] on link "2" at bounding box center [412, 155] width 9 height 10
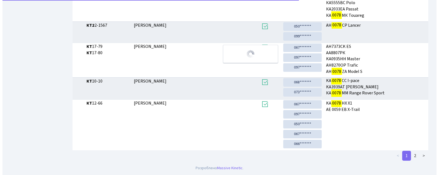
scroll to position [0, 0]
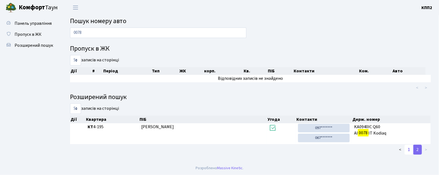
click at [408, 154] on link "1" at bounding box center [408, 149] width 9 height 10
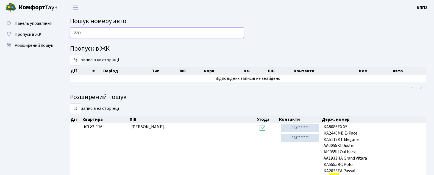
click at [130, 36] on input "0078" at bounding box center [157, 32] width 174 height 10
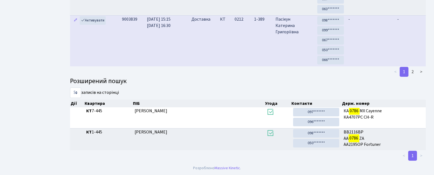
scroll to position [16, 0]
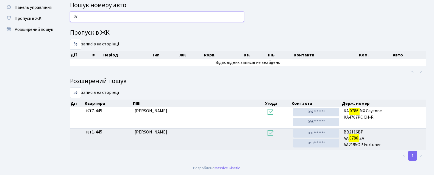
type input "0"
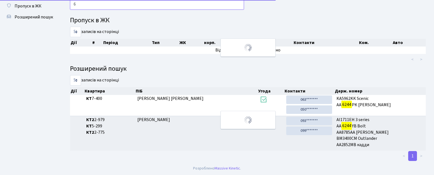
scroll to position [141, 0]
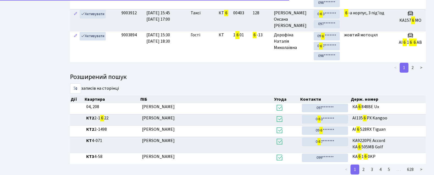
type input "6"
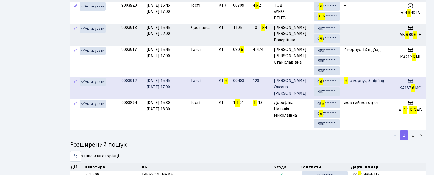
scroll to position [3, 0]
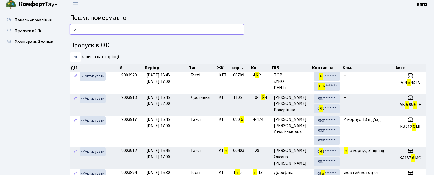
drag, startPoint x: 105, startPoint y: 30, endPoint x: 109, endPoint y: 30, distance: 3.9
click at [105, 30] on input "6" at bounding box center [157, 29] width 174 height 10
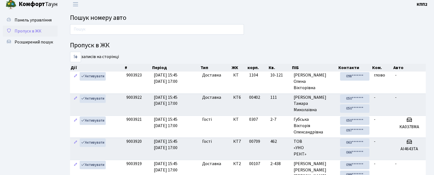
click at [25, 35] on link "Пропуск в ЖК" at bounding box center [30, 31] width 55 height 11
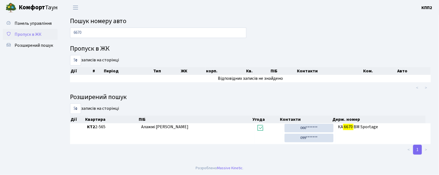
click at [33, 36] on span "Пропуск в ЖК" at bounding box center [28, 34] width 27 height 6
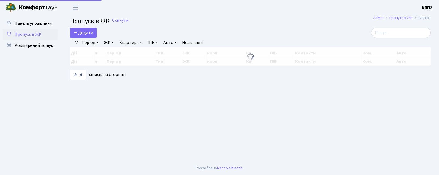
select select "25"
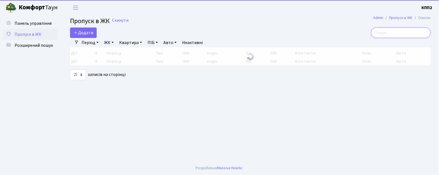
click at [385, 35] on input "search" at bounding box center [401, 32] width 60 height 10
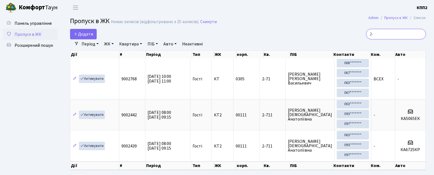
type input "2"
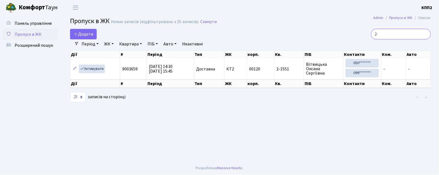
type input "2"
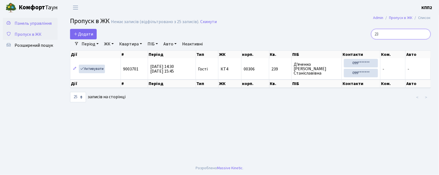
type input "2"
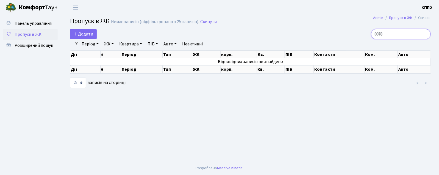
type input "0078"
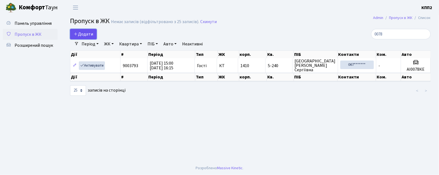
click at [91, 32] on span "Додати" at bounding box center [83, 34] width 19 height 6
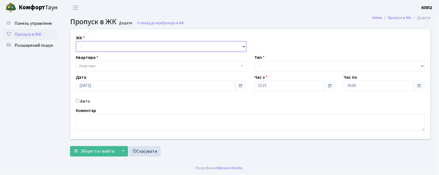
click at [90, 51] on select "- КТ, вул. Регенераторна, 4 КТ2, просп. [STREET_ADDRESS] [STREET_ADDRESS] [PERS…" at bounding box center [161, 46] width 170 height 10
select select "271"
click at [76, 41] on select "- КТ, вул. Регенераторна, 4 КТ2, просп. Соборності, 17 КТ3, вул. Березнева, 16 …" at bounding box center [161, 46] width 170 height 10
select select
click at [85, 65] on span "Квартира" at bounding box center [87, 65] width 16 height 5
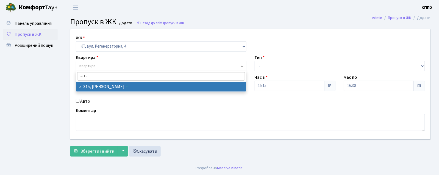
type input "5-315"
click at [99, 93] on div "ЖК - КТ, вул. Регенераторна, 4 КТ2, просп. Соборності, 17 КТ3, вул. Березнева, …" at bounding box center [250, 84] width 368 height 110
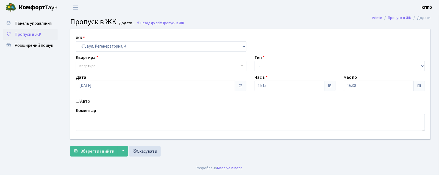
click at [86, 65] on span "Квартира" at bounding box center [87, 65] width 16 height 5
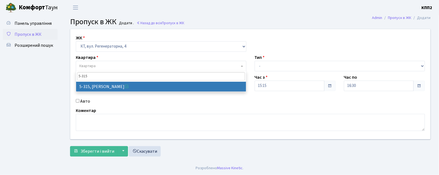
type input "5-315"
select select "2238"
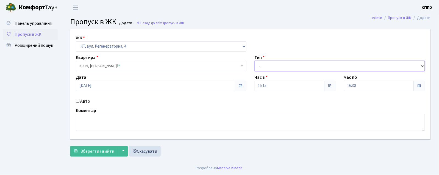
click at [261, 69] on select "- Доставка Таксі Гості Сервіс" at bounding box center [339, 66] width 170 height 10
click at [254, 61] on select "- Доставка Таксі Гості Сервіс" at bounding box center [339, 66] width 170 height 10
click at [272, 63] on select "- Доставка Таксі Гості Сервіс" at bounding box center [339, 66] width 170 height 10
select select "1"
click at [254, 61] on select "- Доставка Таксі Гості Сервіс" at bounding box center [339, 66] width 170 height 10
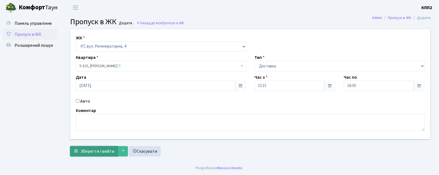
click at [87, 151] on span "Зберегти і вийти" at bounding box center [97, 151] width 34 height 6
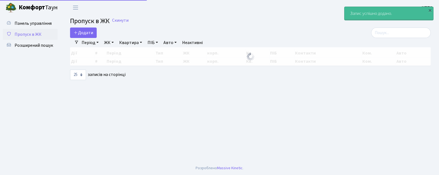
select select "25"
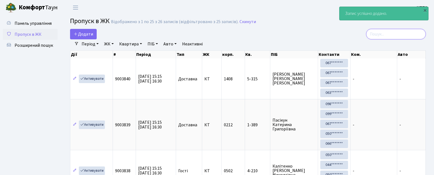
click at [398, 33] on input "search" at bounding box center [396, 34] width 60 height 10
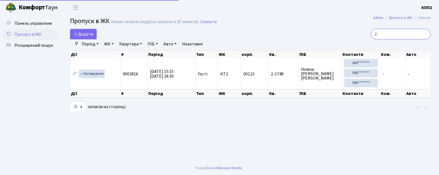
type input "2"
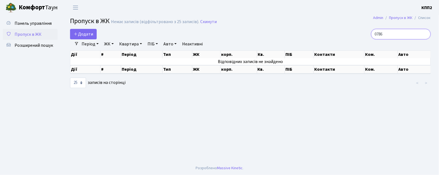
type input "0786"
click at [77, 30] on link "Додати" at bounding box center [83, 34] width 27 height 10
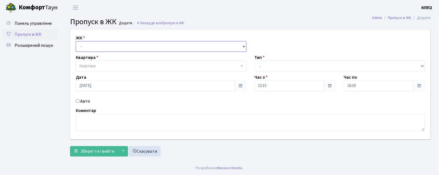
click at [85, 50] on select "- КТ, вул. Регенераторна, 4 КТ2, просп. [STREET_ADDRESS] [STREET_ADDRESS] [PERS…" at bounding box center [161, 46] width 170 height 10
select select "271"
click at [76, 41] on select "- КТ, вул. Регенераторна, 4 КТ2, просп. [STREET_ADDRESS] [STREET_ADDRESS] [PERS…" at bounding box center [161, 46] width 170 height 10
select select
click at [97, 68] on span "Квартира" at bounding box center [159, 65] width 160 height 5
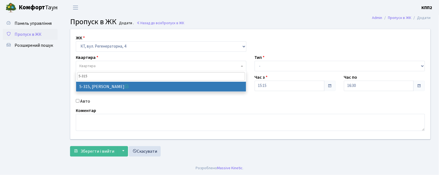
type input "5-315"
select select "2238"
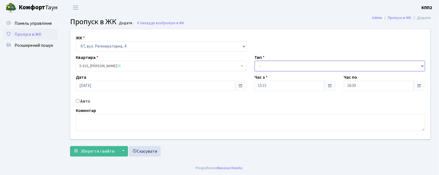
drag, startPoint x: 311, startPoint y: 61, endPoint x: 298, endPoint y: 69, distance: 14.8
click at [311, 61] on select "- Доставка Таксі Гості Сервіс" at bounding box center [339, 66] width 170 height 10
select select "1"
click at [254, 61] on select "- Доставка Таксі Гості Сервіс" at bounding box center [339, 66] width 170 height 10
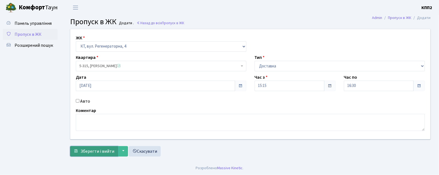
click at [97, 146] on button "Зберегти і вийти" at bounding box center [94, 151] width 48 height 10
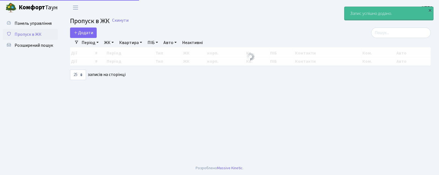
select select "25"
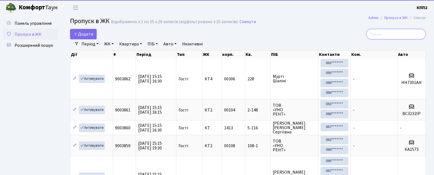
click at [378, 32] on input "search" at bounding box center [396, 34] width 60 height 10
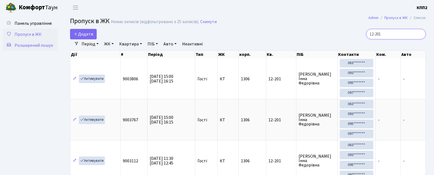
type input "12-201"
click at [27, 49] on link "Розширений пошук" at bounding box center [30, 45] width 55 height 11
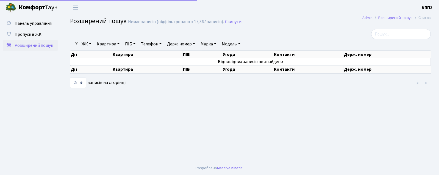
select select "25"
click at [109, 44] on link "Квартира" at bounding box center [107, 43] width 27 height 9
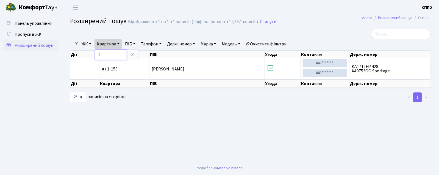
type input "1"
type input "14-34"
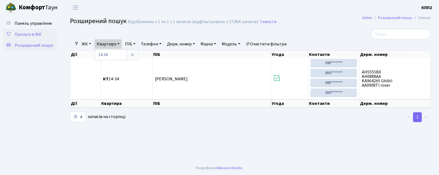
click at [31, 31] on span "Пропуск в ЖК" at bounding box center [28, 34] width 27 height 6
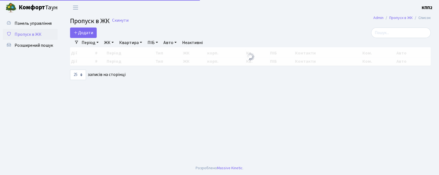
select select "25"
click at [400, 35] on input "search" at bounding box center [401, 32] width 60 height 10
select select "25"
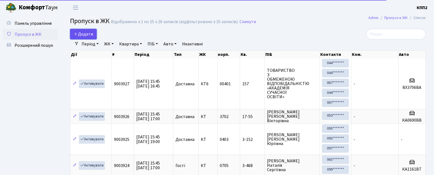
click at [78, 33] on span "Додати" at bounding box center [83, 34] width 19 height 6
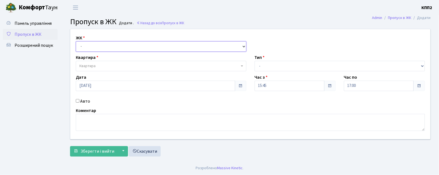
click at [84, 46] on select "- КТ, вул. Регенераторна, 4 КТ2, просп. [STREET_ADDRESS] [STREET_ADDRESS] [PERS…" at bounding box center [161, 46] width 170 height 10
select select "271"
click at [76, 41] on select "- КТ, вул. Регенераторна, 4 КТ2, просп. [STREET_ADDRESS] [STREET_ADDRESS] [PERS…" at bounding box center [161, 46] width 170 height 10
select select
click at [100, 68] on span "Квартира" at bounding box center [159, 65] width 160 height 5
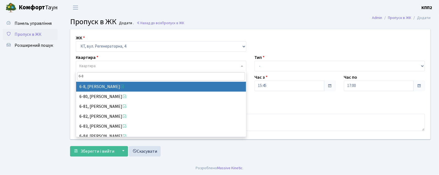
type input "6-8"
select select "5188"
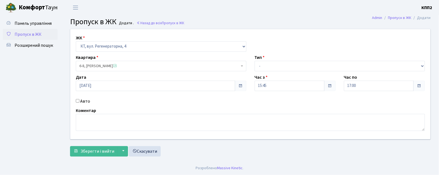
click at [335, 73] on div "ЖК - КТ, вул. Регенераторна, 4 КТ2, просп. [STREET_ADDRESS] [STREET_ADDRESS] [P…" at bounding box center [250, 84] width 368 height 110
click at [319, 63] on select "- Доставка Таксі Гості Сервіс" at bounding box center [339, 66] width 170 height 10
click at [254, 61] on select "- Доставка Таксі Гості Сервіс" at bounding box center [339, 66] width 170 height 10
click at [269, 67] on select "- Доставка Таксі Гості Сервіс" at bounding box center [339, 66] width 170 height 10
select select "3"
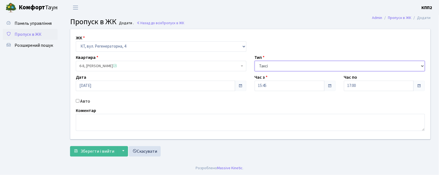
click at [254, 61] on select "- Доставка Таксі Гості Сервіс" at bounding box center [339, 66] width 170 height 10
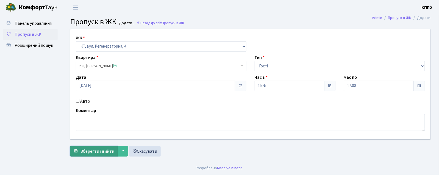
click at [85, 152] on span "Зберегти і вийти" at bounding box center [97, 151] width 34 height 6
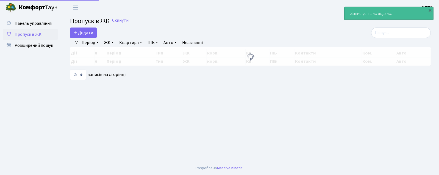
select select "25"
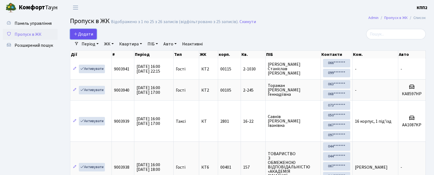
click at [88, 37] on link "Додати" at bounding box center [83, 34] width 27 height 10
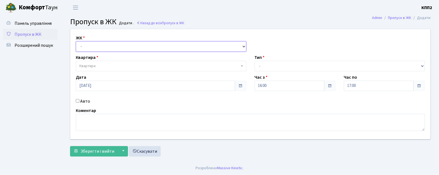
drag, startPoint x: 85, startPoint y: 51, endPoint x: 85, endPoint y: 45, distance: 6.6
click at [86, 49] on select "- КТ, вул. Регенераторна, 4 КТ2, просп. [STREET_ADDRESS] [STREET_ADDRESS] [PERS…" at bounding box center [161, 46] width 170 height 10
select select "271"
click at [76, 41] on select "- КТ, вул. Регенераторна, 4 КТ2, просп. [STREET_ADDRESS] [STREET_ADDRESS] [PERS…" at bounding box center [161, 46] width 170 height 10
select select
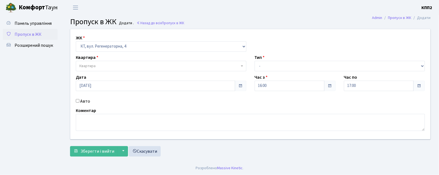
click at [98, 68] on span "Квартира" at bounding box center [159, 65] width 160 height 5
click at [98, 50] on select "- КТ, вул. Регенераторна, 4 КТ2, просп. Соборності, 17 КТ3, вул. Березнева, 16 …" at bounding box center [161, 46] width 170 height 10
select select "302"
click at [76, 41] on select "- КТ, вул. Регенераторна, 4 КТ2, просп. Соборності, 17 КТ3, вул. Березнева, 16 …" at bounding box center [161, 46] width 170 height 10
select select
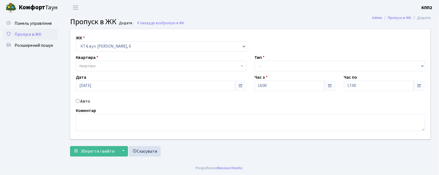
click at [90, 65] on span "Квартира" at bounding box center [87, 65] width 16 height 5
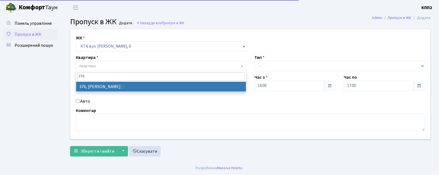
type input "376"
select select "17083"
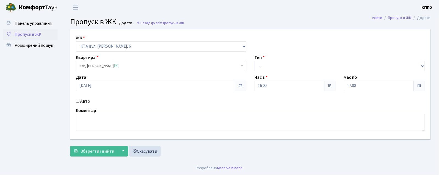
click at [77, 100] on input "Авто" at bounding box center [78, 101] width 4 height 4
checkbox input "true"
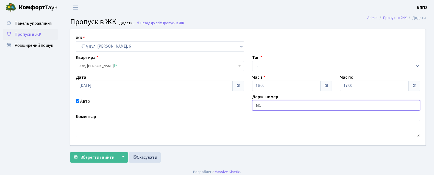
type input "MOTORNY"
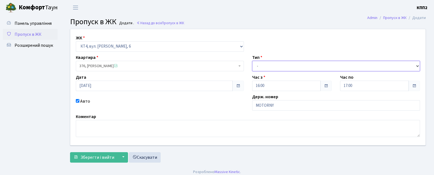
drag, startPoint x: 289, startPoint y: 68, endPoint x: 287, endPoint y: 71, distance: 3.5
click at [289, 68] on select "- Доставка Таксі Гості Сервіс" at bounding box center [336, 66] width 168 height 10
select select "18"
click at [252, 61] on select "- Доставка Таксі Гості Сервіс" at bounding box center [336, 66] width 168 height 10
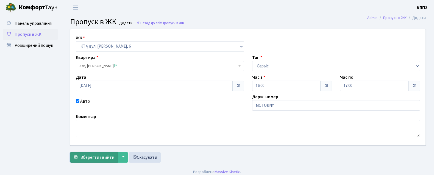
click at [98, 155] on span "Зберегти і вийти" at bounding box center [97, 157] width 34 height 6
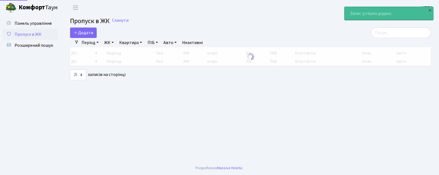
select select "25"
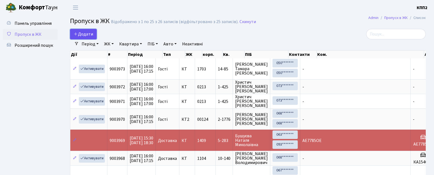
click at [88, 32] on span "Додати" at bounding box center [83, 34] width 19 height 6
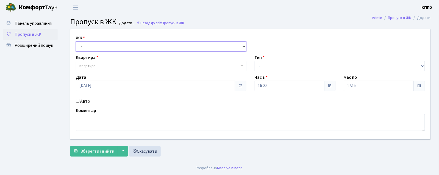
drag, startPoint x: 86, startPoint y: 48, endPoint x: 87, endPoint y: 51, distance: 3.1
click at [87, 48] on select "- КТ, вул. Регенераторна, 4 КТ2, просп. Соборності, 17 КТ3, вул. Березнева, 16 …" at bounding box center [161, 46] width 170 height 10
select select "271"
click at [76, 41] on select "- КТ, вул. Регенераторна, 4 КТ2, просп. Соборності, 17 КТ3, вул. Березнева, 16 …" at bounding box center [161, 46] width 170 height 10
select select
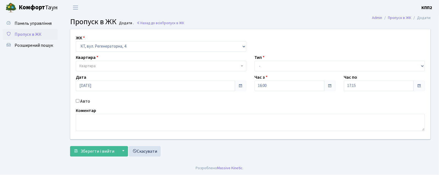
click at [93, 64] on span "Квартира" at bounding box center [87, 65] width 16 height 5
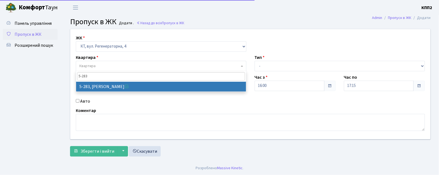
type input "5-283"
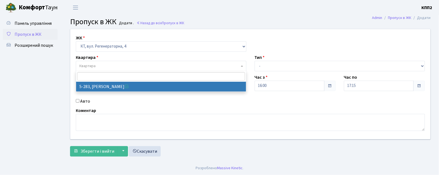
select select "2294"
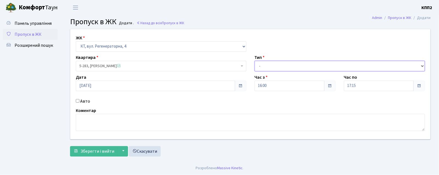
click at [268, 65] on select "- Доставка Таксі Гості Сервіс" at bounding box center [339, 66] width 170 height 10
select select "3"
click at [254, 61] on select "- Доставка Таксі Гості Сервіс" at bounding box center [339, 66] width 170 height 10
click at [76, 99] on input "Авто" at bounding box center [78, 101] width 4 height 4
checkbox input "true"
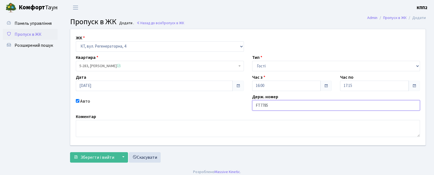
type input "FT7785"
click at [70, 152] on button "Зберегти і вийти" at bounding box center [94, 157] width 48 height 10
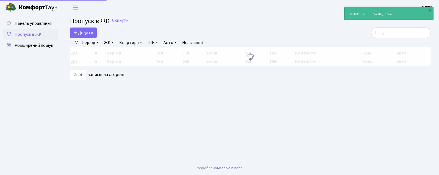
select select "25"
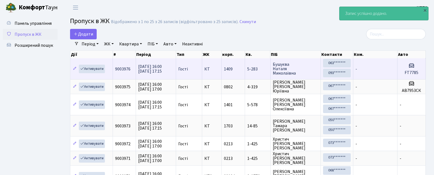
click at [228, 66] on span "1409" at bounding box center [228, 69] width 9 height 6
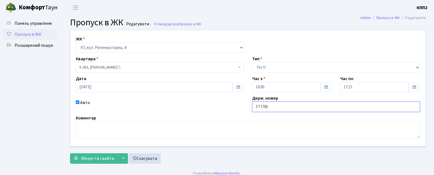
click at [259, 106] on input "FT7785" at bounding box center [336, 106] width 168 height 10
click at [282, 107] on input "AE7785" at bounding box center [336, 106] width 168 height 10
type input "AE7785OE"
click at [93, 161] on span "Зберегти і вийти" at bounding box center [97, 158] width 34 height 6
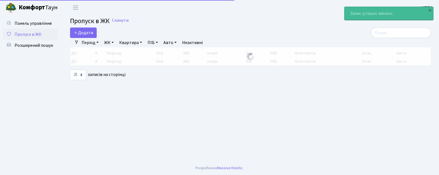
select select "25"
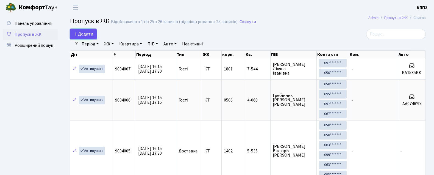
click at [84, 37] on link "Додати" at bounding box center [83, 34] width 27 height 10
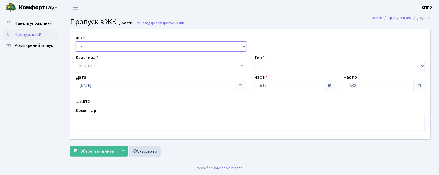
click at [90, 47] on select "- КТ, вул. Регенераторна, 4 КТ2, просп. [STREET_ADDRESS] [STREET_ADDRESS] [PERS…" at bounding box center [161, 46] width 170 height 10
select select "271"
click at [76, 41] on select "- КТ, вул. Регенераторна, 4 КТ2, просп. [STREET_ADDRESS] [STREET_ADDRESS] [PERS…" at bounding box center [161, 46] width 170 height 10
select select
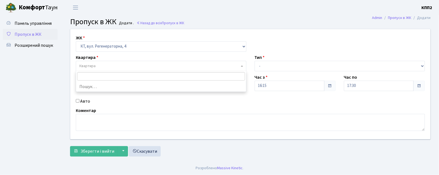
click at [90, 66] on span "Квартира" at bounding box center [87, 65] width 16 height 5
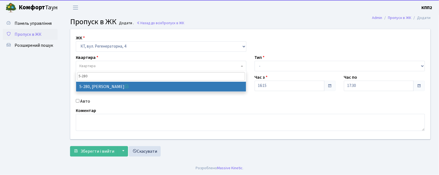
type input "5-280"
select select "2291"
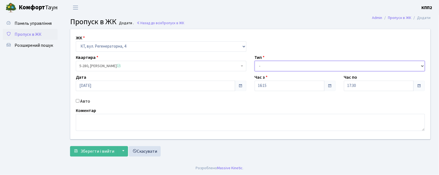
drag, startPoint x: 287, startPoint y: 66, endPoint x: 285, endPoint y: 70, distance: 5.0
click at [287, 66] on select "- Доставка Таксі Гості Сервіс" at bounding box center [339, 66] width 170 height 10
select select "3"
click at [254, 61] on select "- Доставка Таксі Гості Сервіс" at bounding box center [339, 66] width 170 height 10
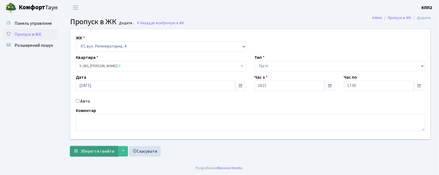
click at [91, 150] on span "Зберегти і вийти" at bounding box center [97, 151] width 34 height 6
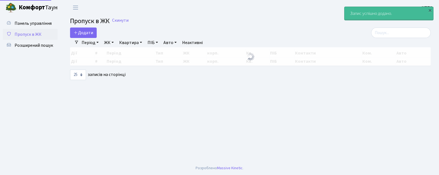
select select "25"
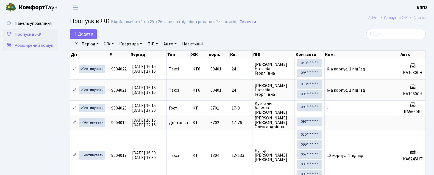
click at [35, 44] on span "Розширений пошук" at bounding box center [34, 45] width 38 height 6
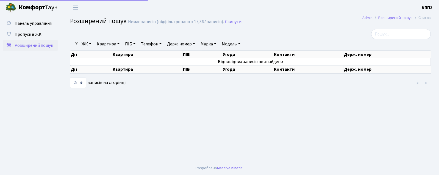
select select "25"
click at [402, 34] on input "search" at bounding box center [401, 34] width 60 height 10
click at [38, 37] on span "Пропуск в ЖК" at bounding box center [28, 34] width 27 height 6
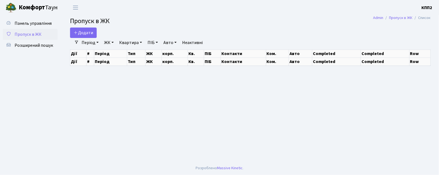
select select "25"
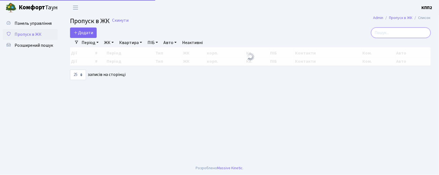
click at [391, 33] on input "search" at bounding box center [401, 32] width 60 height 10
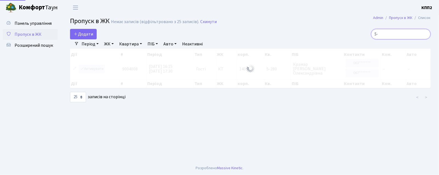
type input "5"
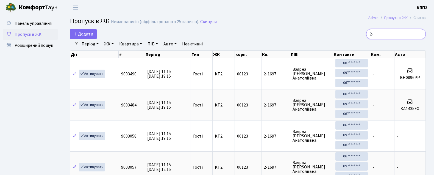
type input "2"
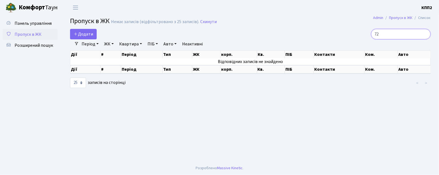
type input "7"
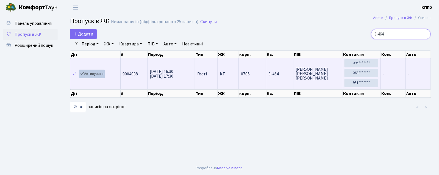
type input "3-464"
click at [96, 71] on link "Активувати" at bounding box center [92, 73] width 26 height 9
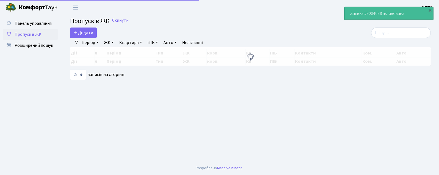
select select "25"
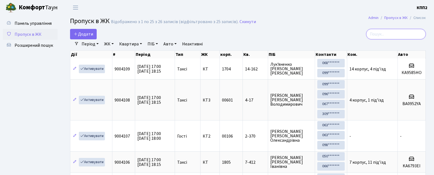
click at [415, 32] on input "search" at bounding box center [396, 34] width 60 height 10
type input "5-255"
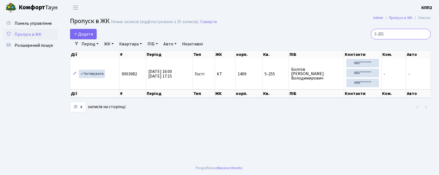
drag, startPoint x: 367, startPoint y: 33, endPoint x: 362, endPoint y: 33, distance: 4.9
click at [362, 33] on div "5-255" at bounding box center [373, 34] width 115 height 10
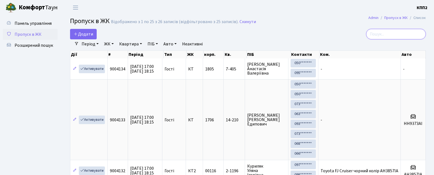
click at [382, 32] on input "search" at bounding box center [396, 34] width 60 height 10
click at [406, 33] on input "search" at bounding box center [396, 34] width 60 height 10
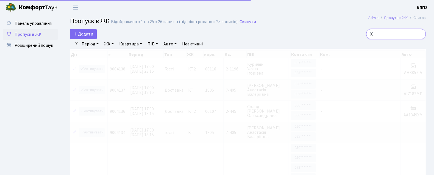
type input "0"
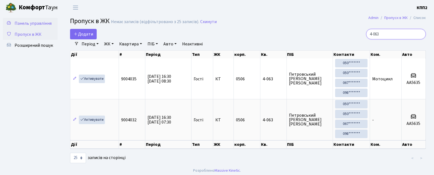
type input "4-063"
click at [31, 22] on span "Панель управління" at bounding box center [33, 23] width 37 height 6
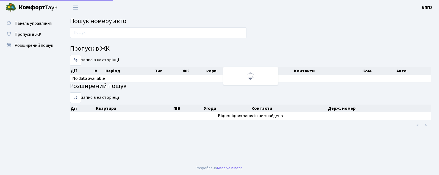
click at [85, 30] on input "text" at bounding box center [158, 32] width 176 height 10
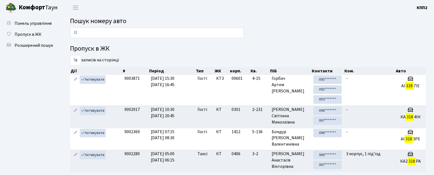
type input "3"
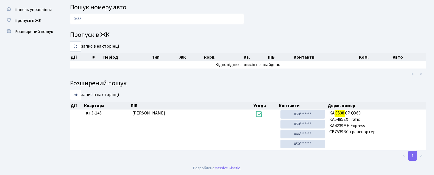
scroll to position [14, 0]
type input "0"
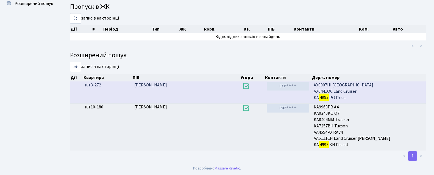
scroll to position [30, 0]
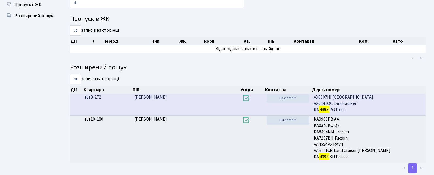
type input "4"
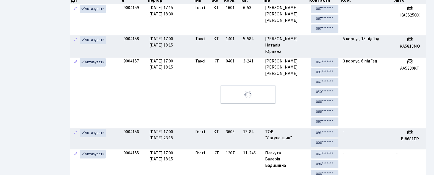
scroll to position [0, 0]
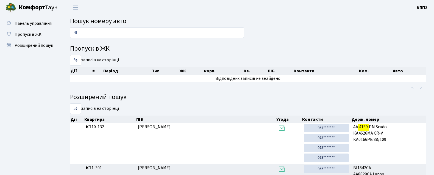
type input "4"
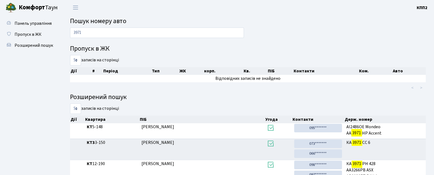
drag, startPoint x: 86, startPoint y: 37, endPoint x: 62, endPoint y: 34, distance: 24.9
click at [62, 34] on div "3971 Пропуск в ЖК 5 10 25 50 записів на сторінці Дії # Період Тип ЖК корп. Кв. …" at bounding box center [248, 109] width 372 height 165
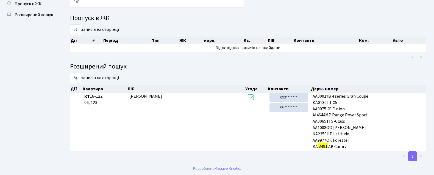
scroll to position [30, 0]
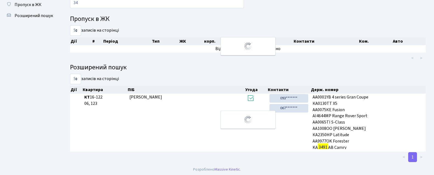
type input "3"
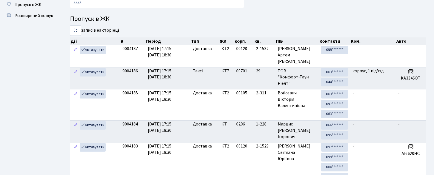
type input "5558"
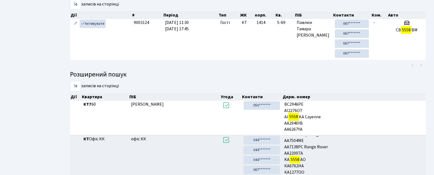
scroll to position [0, 0]
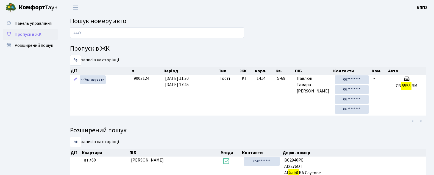
click at [23, 29] on link "Пропуск в ЖК" at bounding box center [30, 34] width 55 height 11
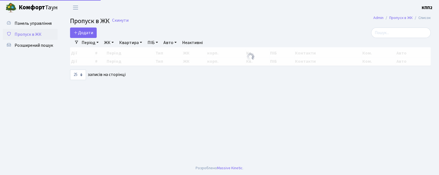
select select "25"
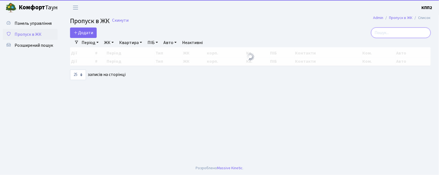
click at [404, 32] on input "search" at bounding box center [401, 32] width 60 height 10
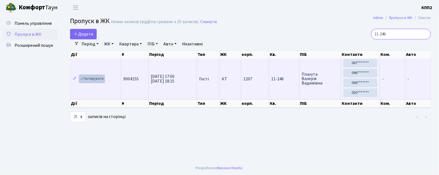
type input "11-246"
click at [92, 81] on link "Активувати" at bounding box center [92, 78] width 26 height 9
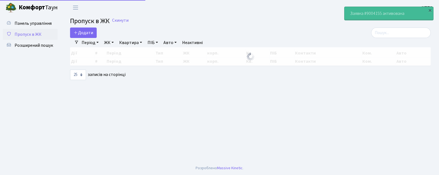
select select "25"
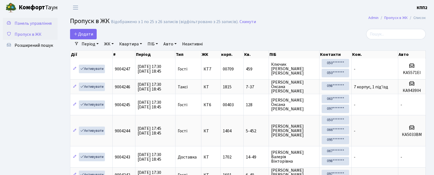
click at [26, 25] on span "Панель управління" at bounding box center [33, 23] width 37 height 6
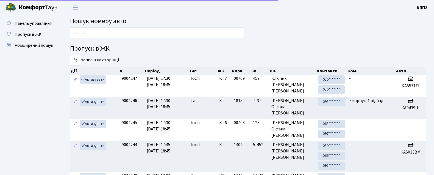
click at [124, 33] on input "text" at bounding box center [157, 32] width 174 height 10
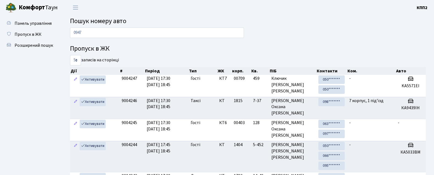
type input "0947"
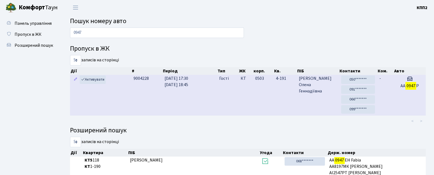
click at [215, 87] on td "22.09.2025 17:30 22.09.2025 18:45" at bounding box center [189, 95] width 55 height 41
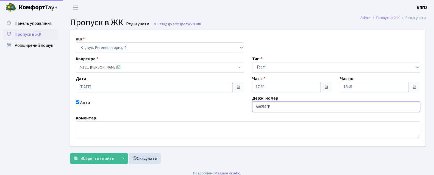
click at [287, 110] on input "АА0947Р" at bounding box center [336, 106] width 168 height 10
type input "АА0947РО"
click at [91, 158] on span "Зберегти і вийти" at bounding box center [97, 158] width 34 height 6
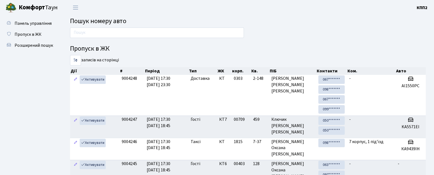
click at [86, 38] on div at bounding box center [157, 33] width 182 height 13
click at [84, 32] on input "text" at bounding box center [157, 32] width 174 height 10
type input "0980"
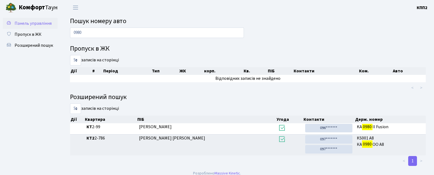
click at [23, 23] on span "Панель управління" at bounding box center [33, 23] width 37 height 6
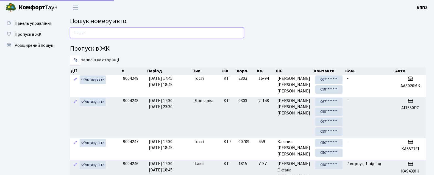
click at [128, 30] on input "text" at bounding box center [157, 32] width 174 height 10
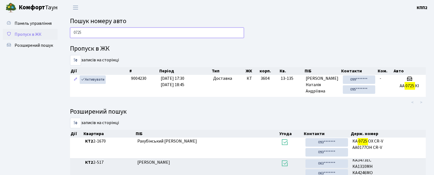
drag, startPoint x: 102, startPoint y: 32, endPoint x: 52, endPoint y: 28, distance: 50.1
click at [52, 28] on div "Панель управління Пропуск в ЖК Розширений пошук Пошук номеру авто 0725 Пропуск …" at bounding box center [217, 129] width 434 height 228
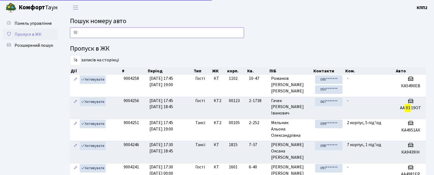
scroll to position [8, 0]
type input "9319"
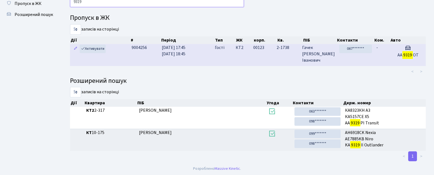
scroll to position [0, 0]
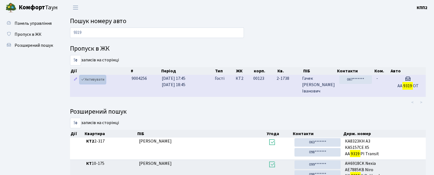
click at [93, 78] on link "Активувати" at bounding box center [93, 79] width 26 height 9
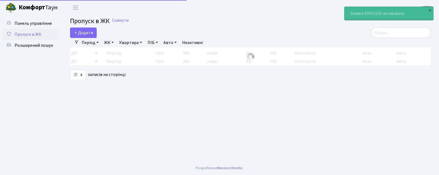
select select "25"
click at [21, 23] on span "Панель управління" at bounding box center [33, 23] width 37 height 6
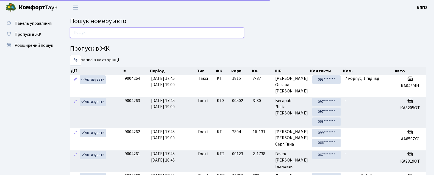
drag, startPoint x: 0, startPoint y: 0, endPoint x: 105, endPoint y: 35, distance: 110.8
click at [105, 35] on input "text" at bounding box center [157, 32] width 174 height 10
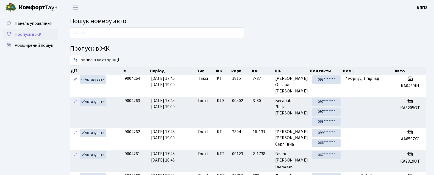
drag, startPoint x: 33, startPoint y: 34, endPoint x: 36, endPoint y: 36, distance: 3.6
click at [33, 34] on span "Пропуск в ЖК" at bounding box center [28, 34] width 27 height 6
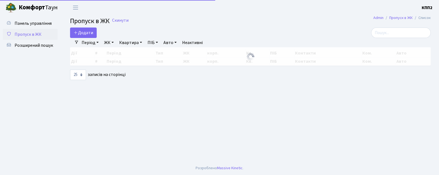
select select "25"
click at [88, 31] on span "Додати" at bounding box center [83, 33] width 19 height 6
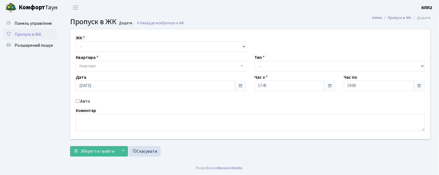
select select "271"
click at [76, 41] on select "- КТ, вул. Регенераторна, 4 КТ2, просп. Соборності, 17 КТ3, вул. Березнева, 16 …" at bounding box center [161, 46] width 170 height 10
select select
click at [101, 65] on span "Квартира" at bounding box center [159, 65] width 160 height 5
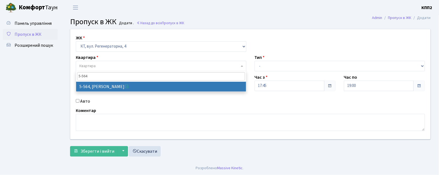
type input "5-564"
select select "1958"
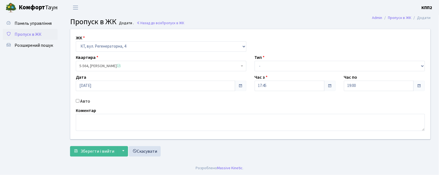
click at [84, 102] on label "Авто" at bounding box center [85, 101] width 10 height 7
click at [79, 102] on input "Авто" at bounding box center [78, 101] width 4 height 4
checkbox input "true"
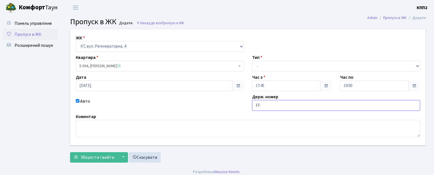
type input "FF"
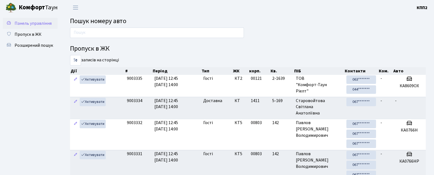
click at [29, 24] on span "Панель управління" at bounding box center [33, 23] width 37 height 6
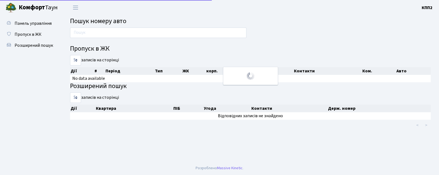
click at [96, 32] on input "text" at bounding box center [158, 32] width 176 height 10
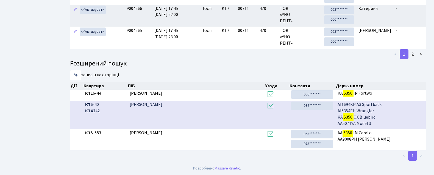
scroll to position [34, 0]
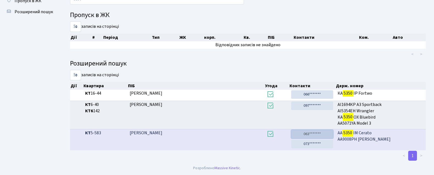
click at [314, 136] on link "063*******" at bounding box center [312, 134] width 42 height 9
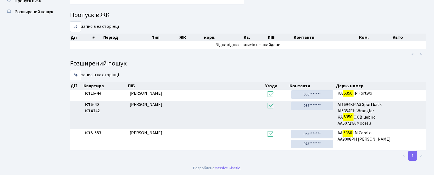
click at [18, 72] on ul "Панель управління Пропуск в ЖК Розширений пошук" at bounding box center [30, 71] width 55 height 174
click at [374, 12] on h4 "Пропуск в ЖК" at bounding box center [248, 15] width 356 height 8
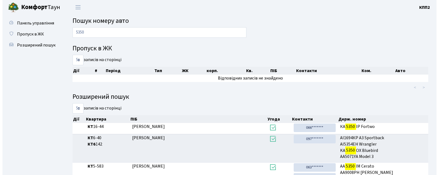
scroll to position [0, 0]
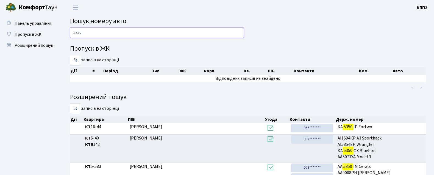
drag, startPoint x: 149, startPoint y: 32, endPoint x: 149, endPoint y: 35, distance: 3.3
click at [149, 35] on input "5350" at bounding box center [157, 32] width 174 height 10
type input "5"
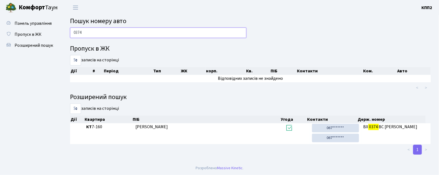
type input "0374"
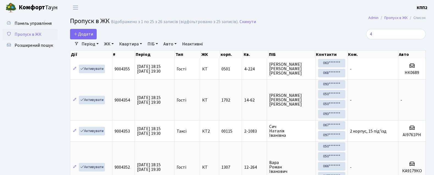
select select "25"
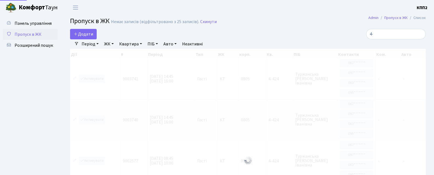
type input "4"
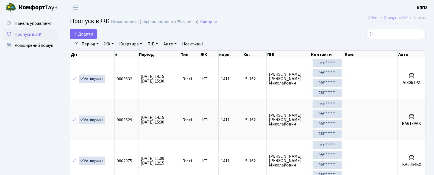
type input "5"
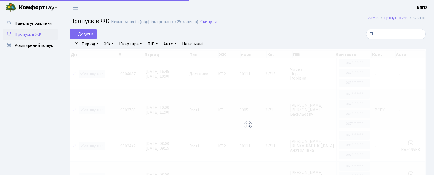
type input "7"
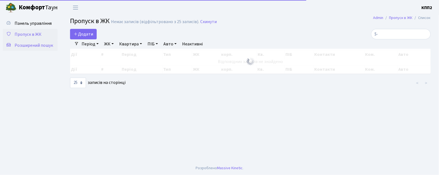
type input "5"
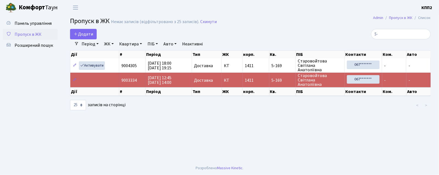
type input "5"
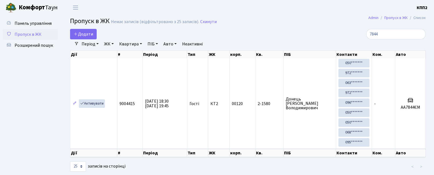
type input "7844"
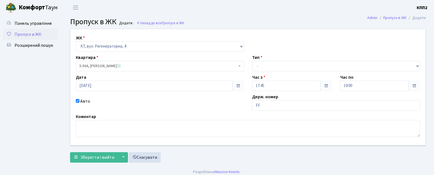
select select "271"
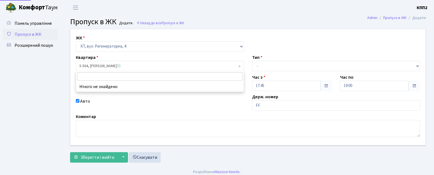
click at [95, 65] on span "5-564, [PERSON_NAME]" at bounding box center [158, 65] width 158 height 5
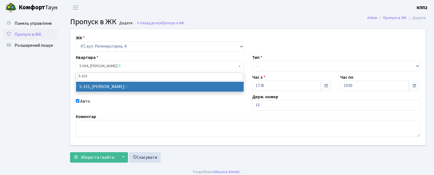
type input "5-315"
select select "2238"
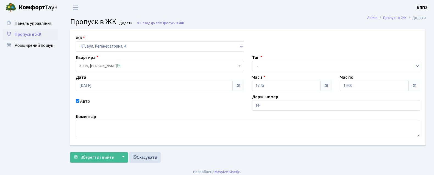
click at [74, 100] on div "Авто" at bounding box center [160, 104] width 176 height 13
click at [77, 100] on input "Авто" at bounding box center [78, 101] width 4 height 4
checkbox input "false"
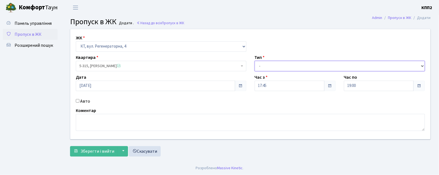
click at [317, 71] on select "- Доставка Таксі Гості Сервіс" at bounding box center [339, 66] width 170 height 10
select select "1"
click at [254, 61] on select "- Доставка Таксі Гості Сервіс" at bounding box center [339, 66] width 170 height 10
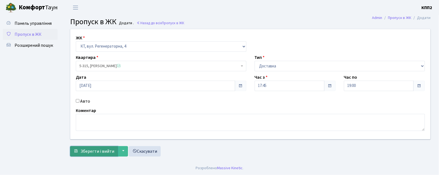
click at [99, 152] on span "Зберегти і вийти" at bounding box center [97, 151] width 34 height 6
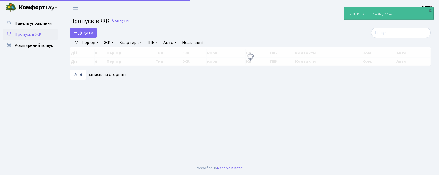
select select "25"
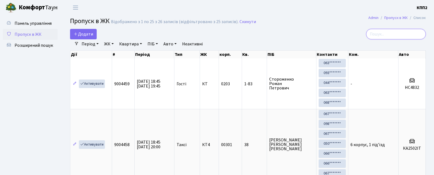
drag, startPoint x: 387, startPoint y: 32, endPoint x: 390, endPoint y: 32, distance: 3.0
click at [390, 32] on input "search" at bounding box center [396, 34] width 60 height 10
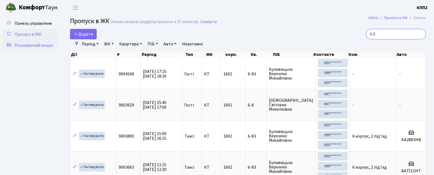
type input "6-8"
click at [36, 44] on span "Розширений пошук" at bounding box center [34, 45] width 38 height 6
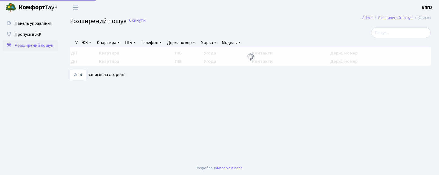
select select "25"
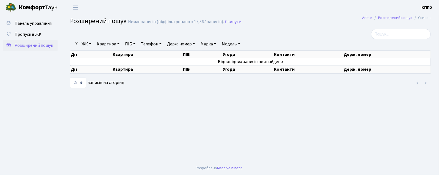
click at [110, 47] on link "Квартира" at bounding box center [107, 43] width 27 height 9
drag, startPoint x: 116, startPoint y: 55, endPoint x: 117, endPoint y: 60, distance: 4.7
click at [116, 55] on input "text" at bounding box center [111, 54] width 32 height 10
type input "3-439"
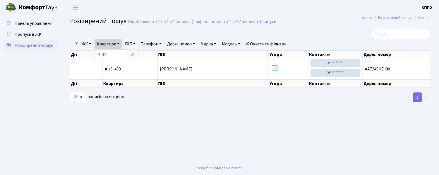
click at [131, 55] on icon at bounding box center [132, 54] width 4 height 4
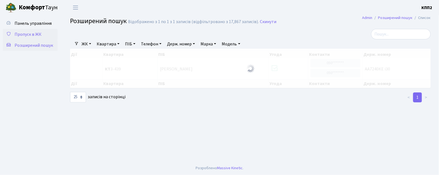
click at [37, 36] on span "Пропуск в ЖК" at bounding box center [28, 34] width 27 height 6
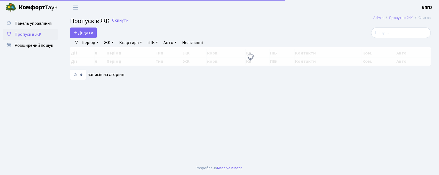
select select "25"
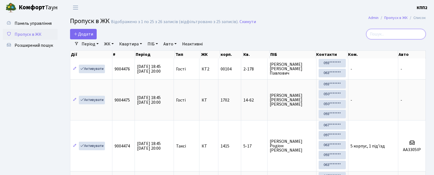
click at [394, 39] on input "search" at bounding box center [396, 34] width 60 height 10
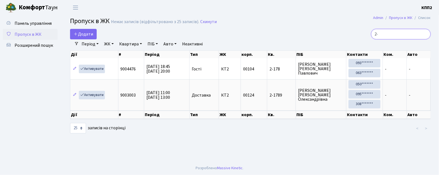
type input "2"
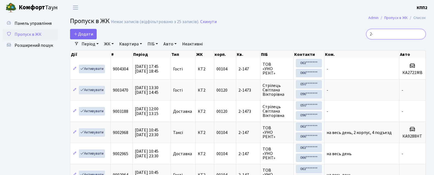
type input "2"
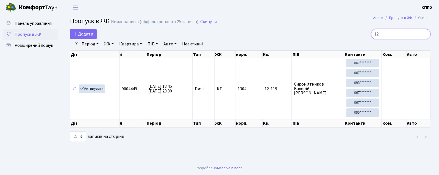
type input "1"
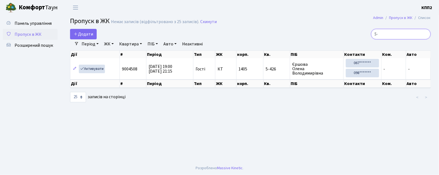
type input "5"
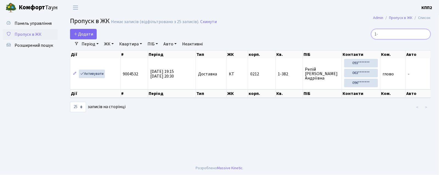
type input "1"
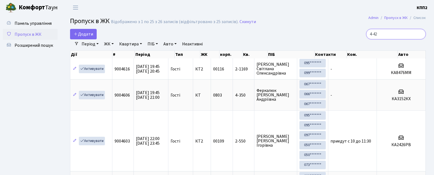
type input "4-424"
